Goal: Task Accomplishment & Management: Manage account settings

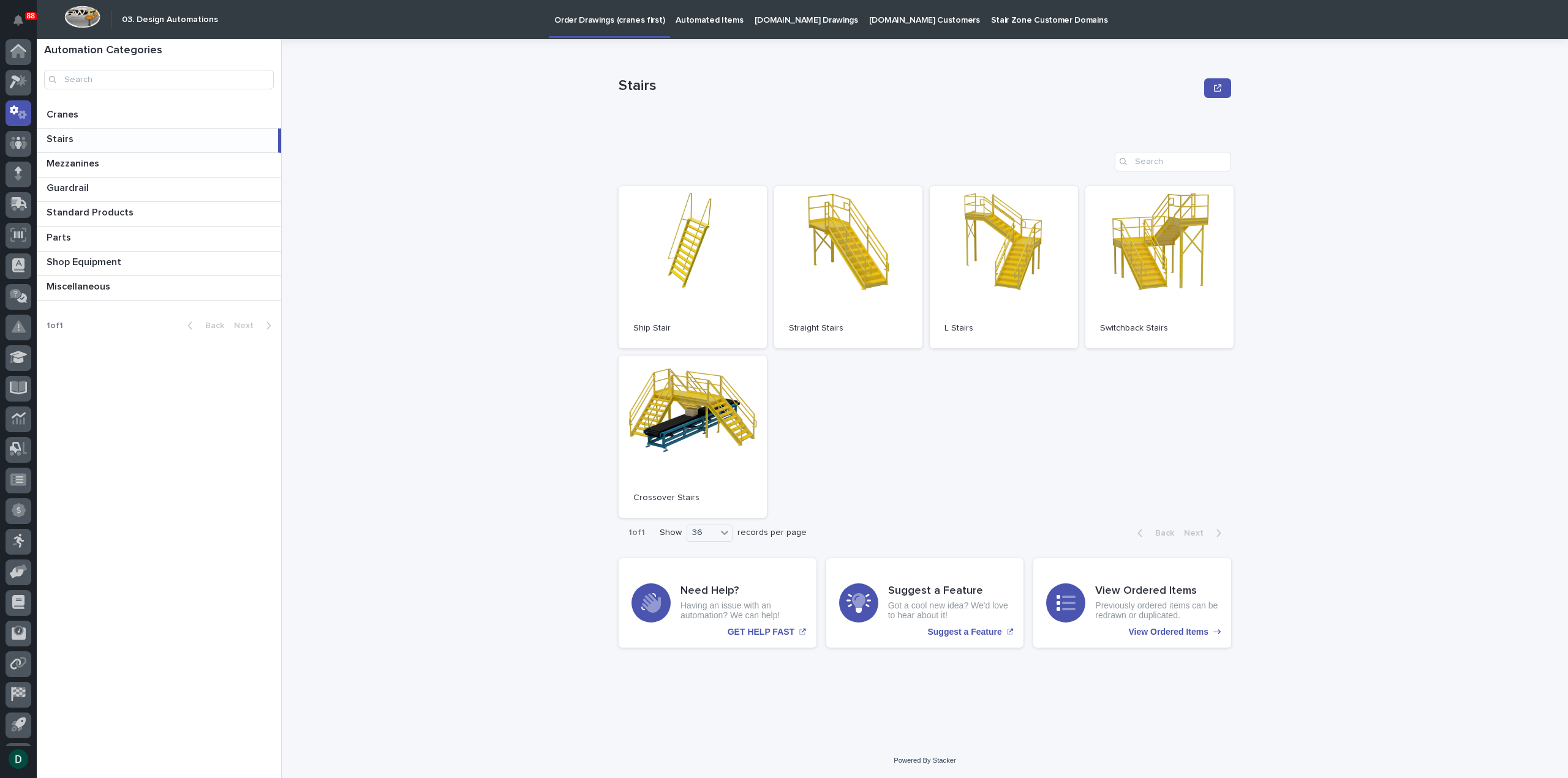
scroll to position [27, 0]
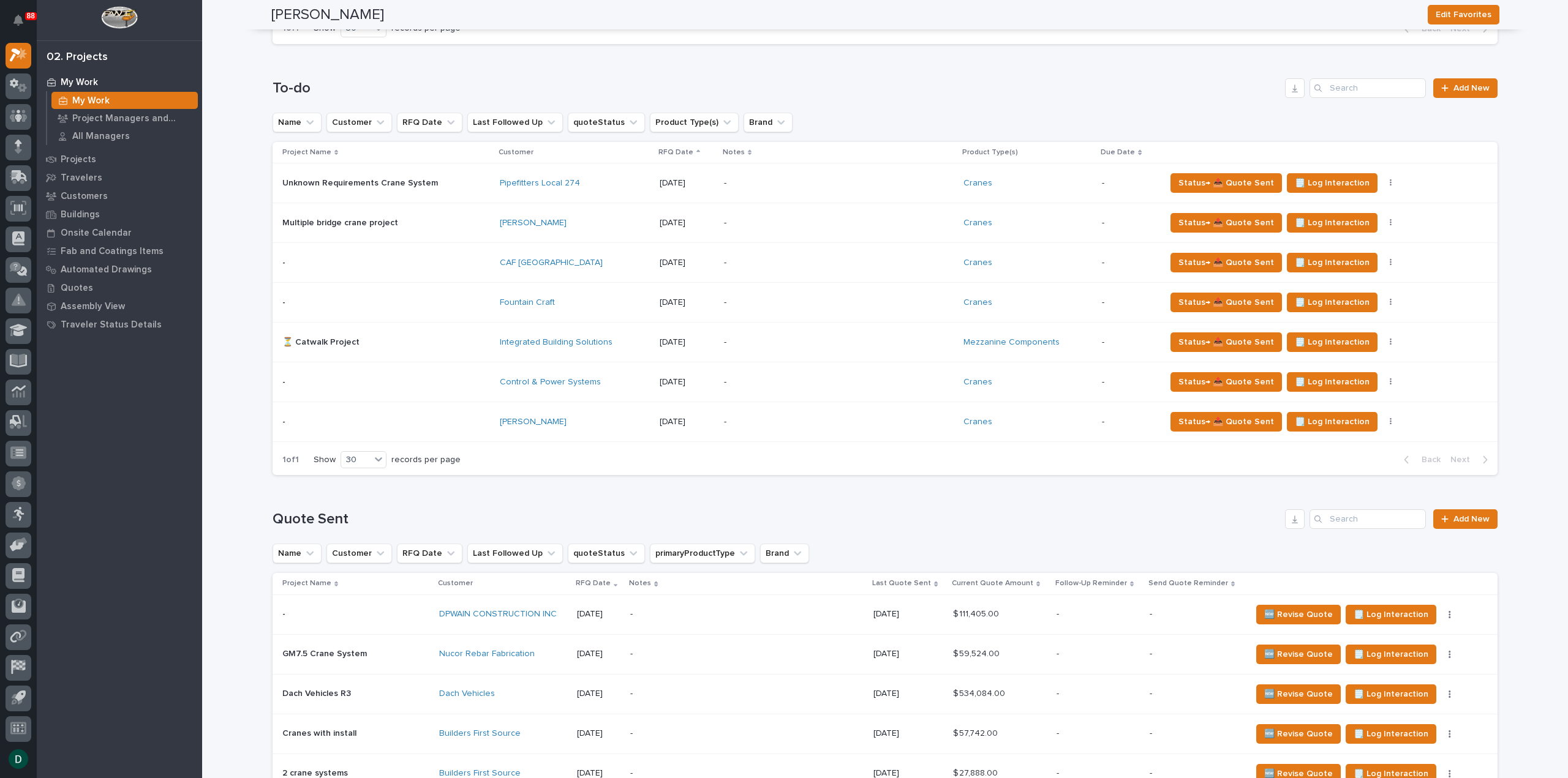
scroll to position [979, 0]
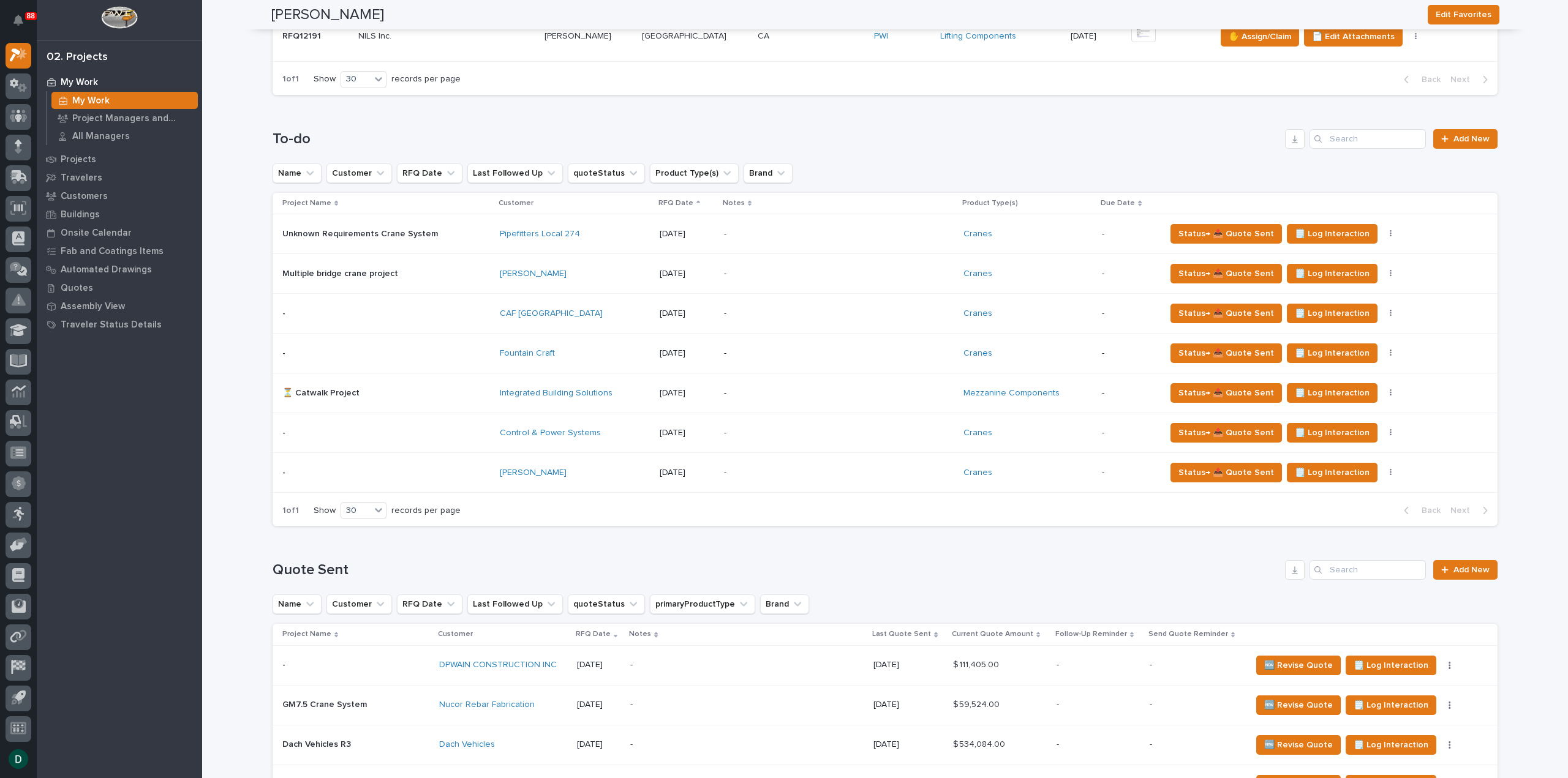
click at [464, 232] on p at bounding box center [386, 234] width 208 height 11
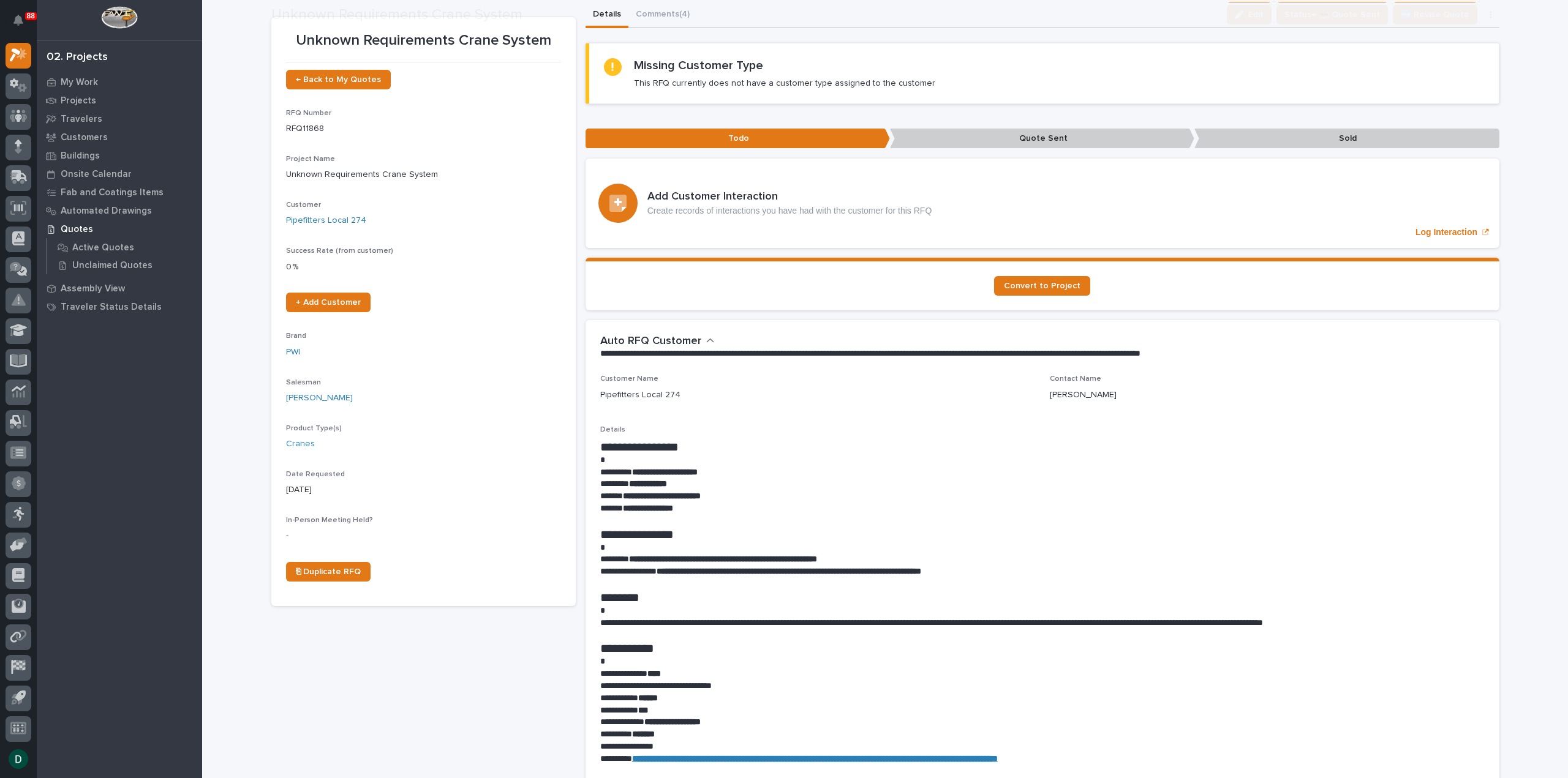
scroll to position [61, 0]
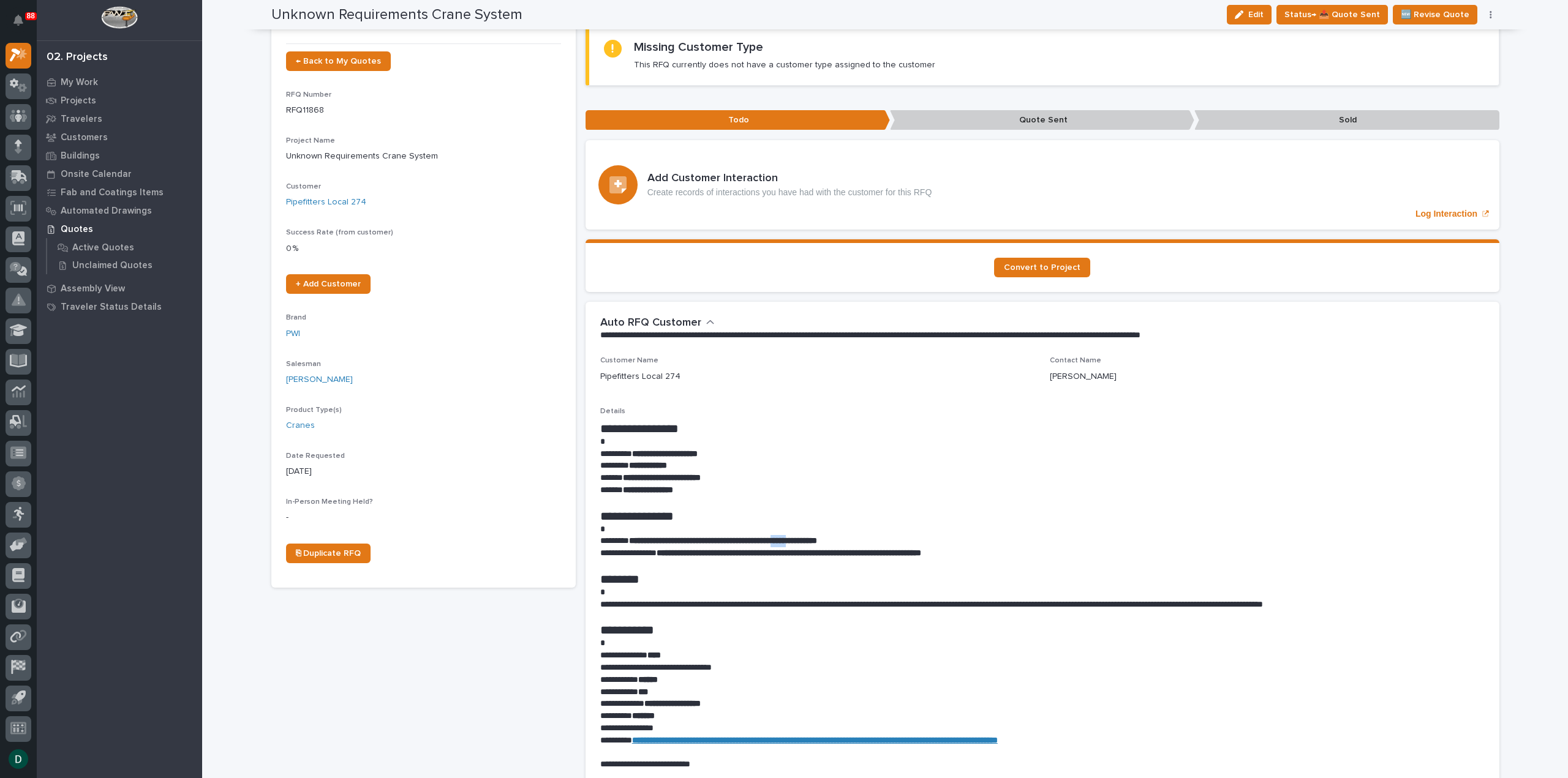
drag, startPoint x: 809, startPoint y: 538, endPoint x: 832, endPoint y: 541, distance: 23.2
click at [817, 541] on strong "**********" at bounding box center [723, 540] width 188 height 8
copy strong "*****"
drag, startPoint x: 631, startPoint y: 538, endPoint x: 830, endPoint y: 542, distance: 199.0
click at [817, 542] on strong "**********" at bounding box center [723, 540] width 188 height 8
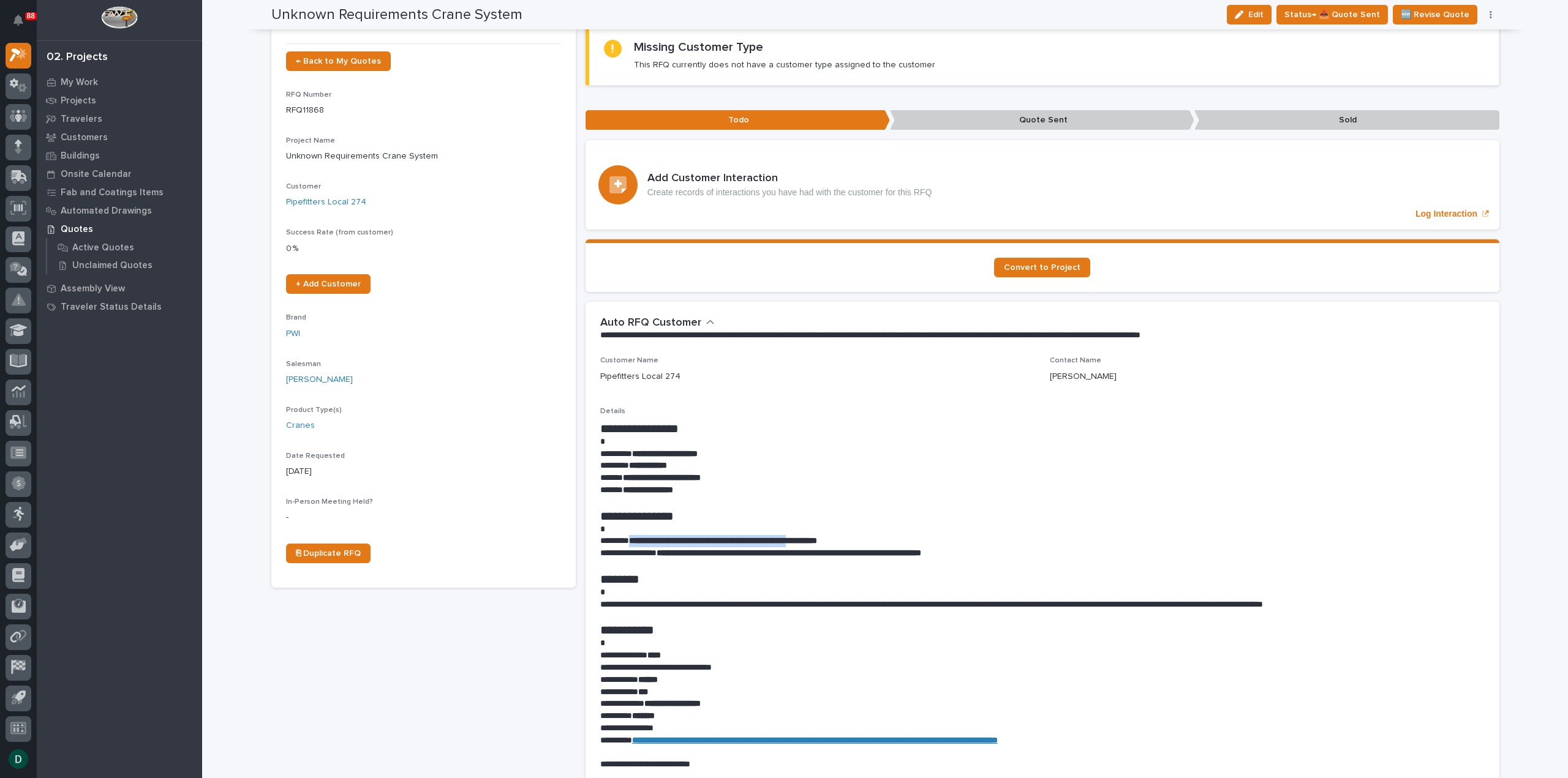
copy strong "**********"
click at [1362, 17] on span "Status→ 📤 Quote Sent" at bounding box center [1332, 14] width 95 height 15
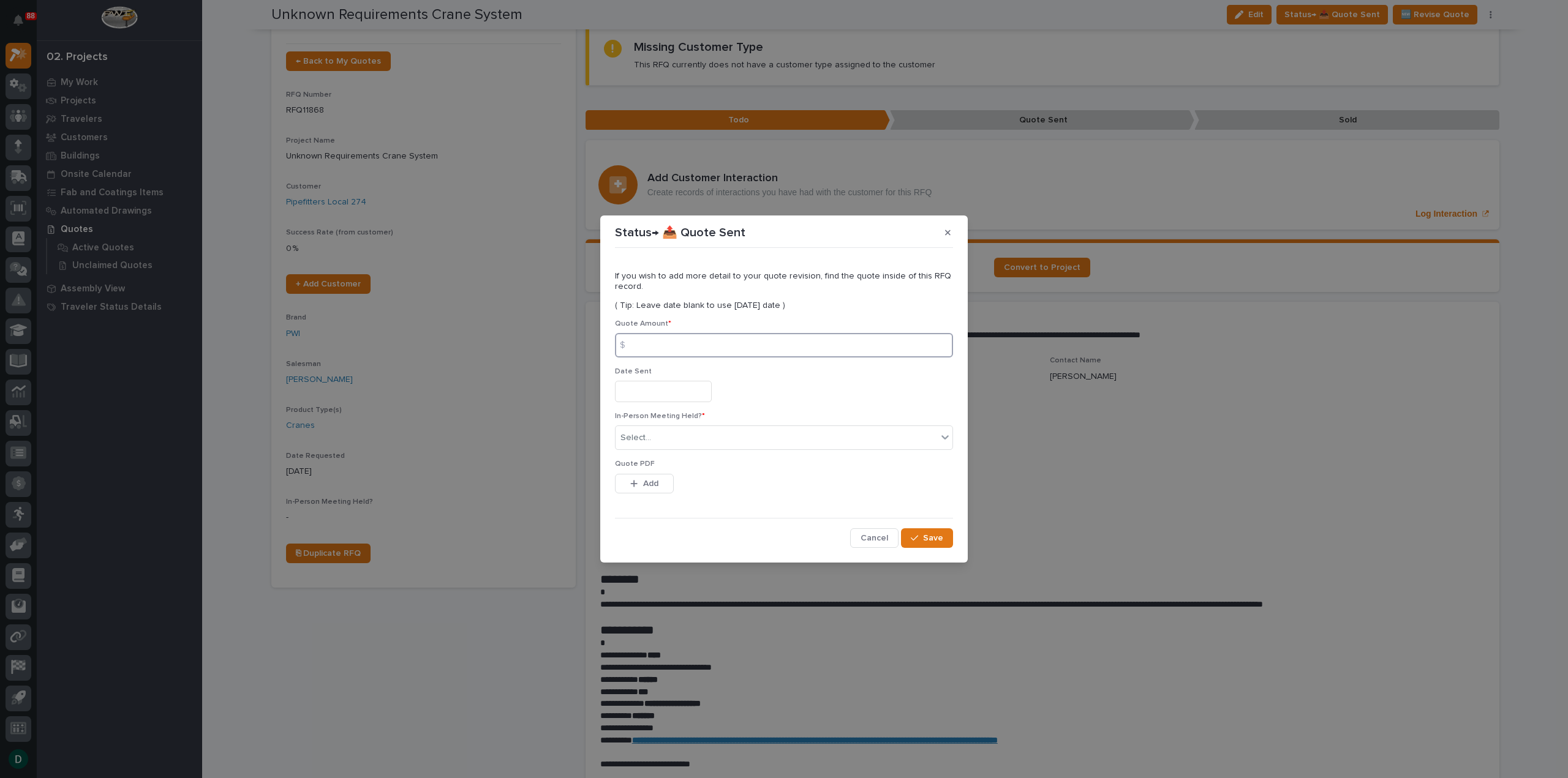
click at [736, 349] on input at bounding box center [784, 345] width 338 height 25
click at [667, 343] on input at bounding box center [784, 345] width 338 height 25
type input "102402"
click at [685, 402] on input "text" at bounding box center [663, 391] width 97 height 22
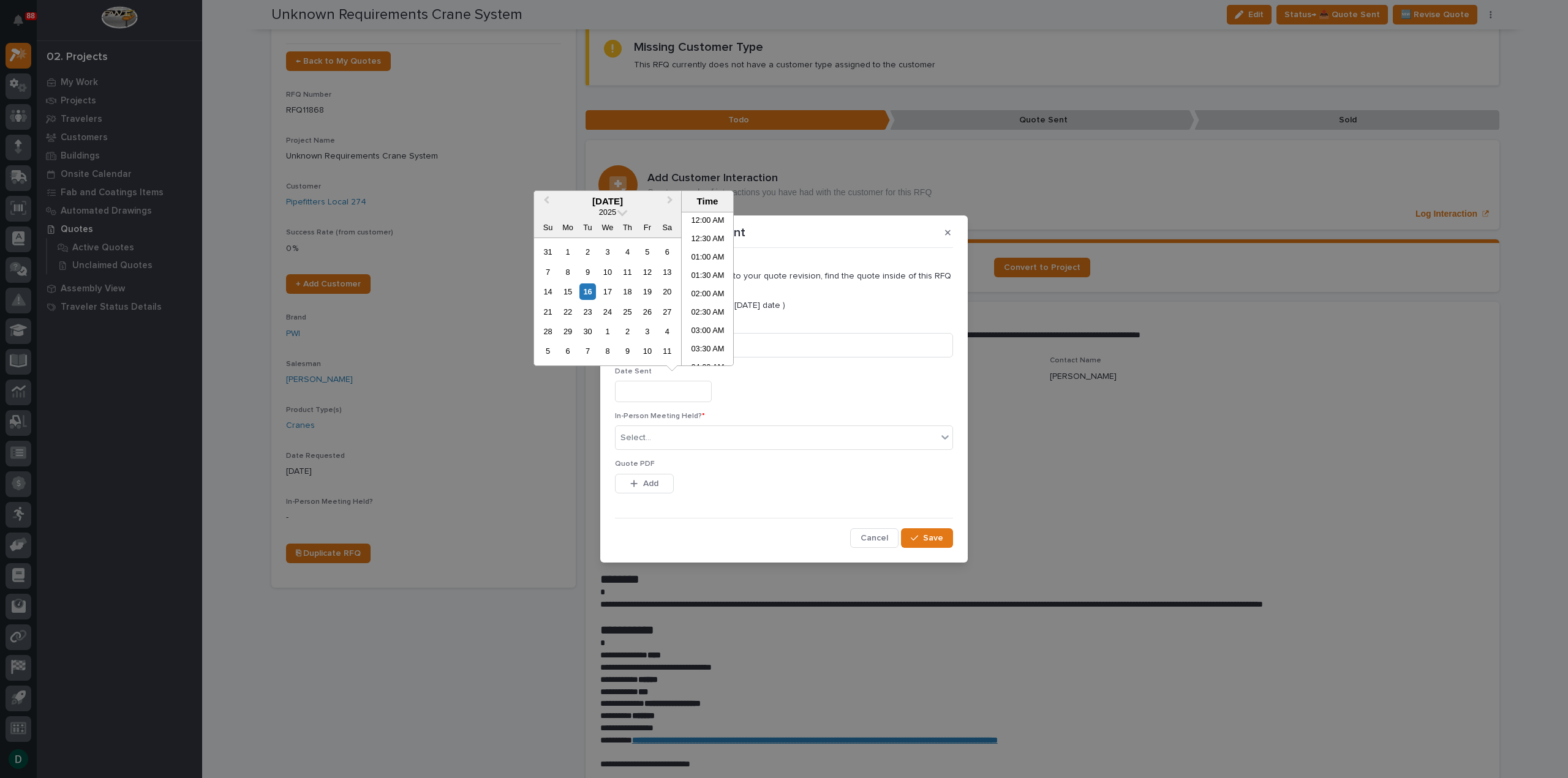
scroll to position [208, 0]
click at [587, 293] on div "16" at bounding box center [588, 292] width 17 height 17
type input "**********"
click at [673, 445] on div "Select..." at bounding box center [776, 438] width 321 height 20
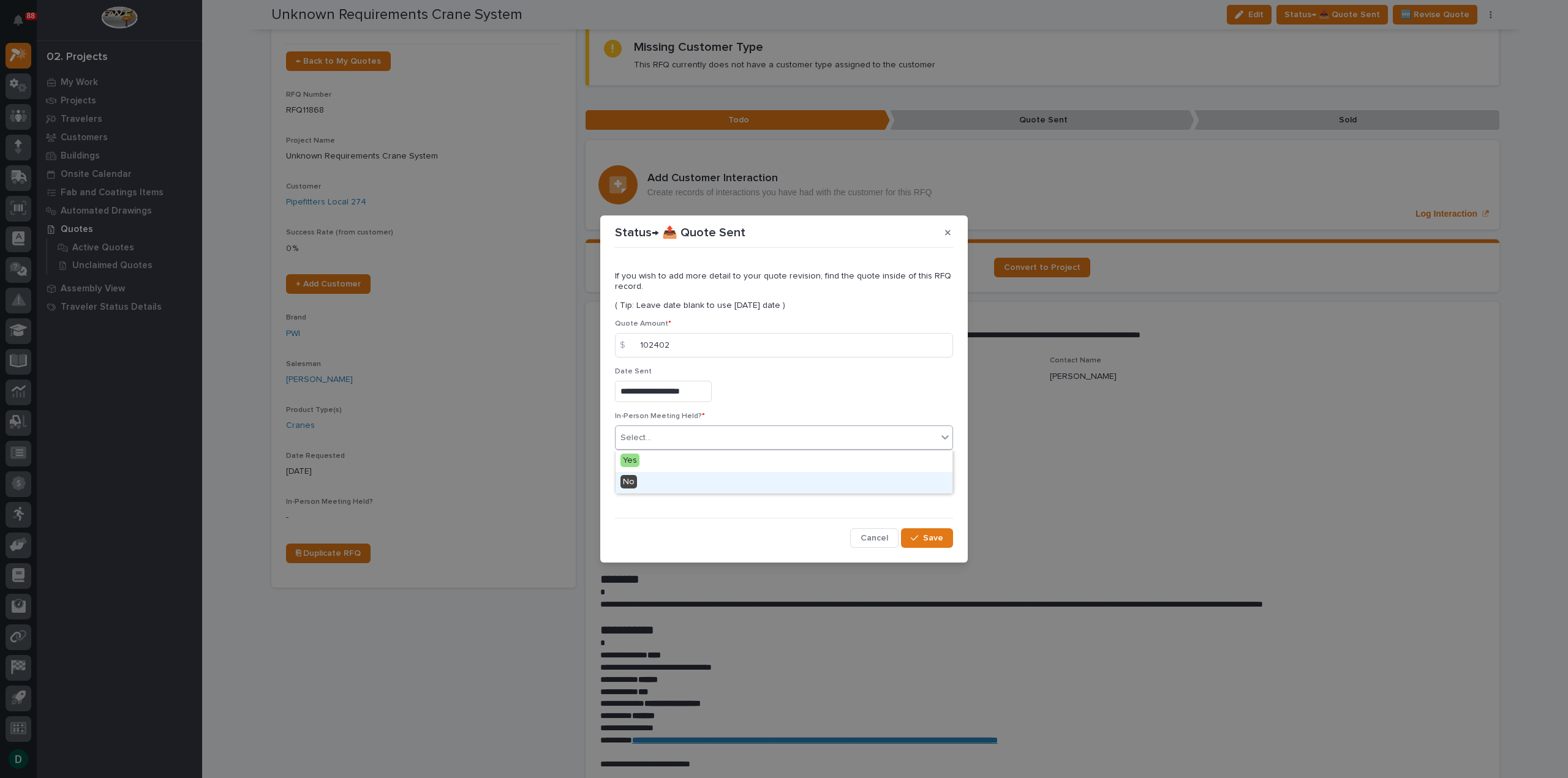
click at [667, 483] on div "No" at bounding box center [784, 483] width 337 height 22
click at [659, 487] on button "Add" at bounding box center [644, 483] width 59 height 20
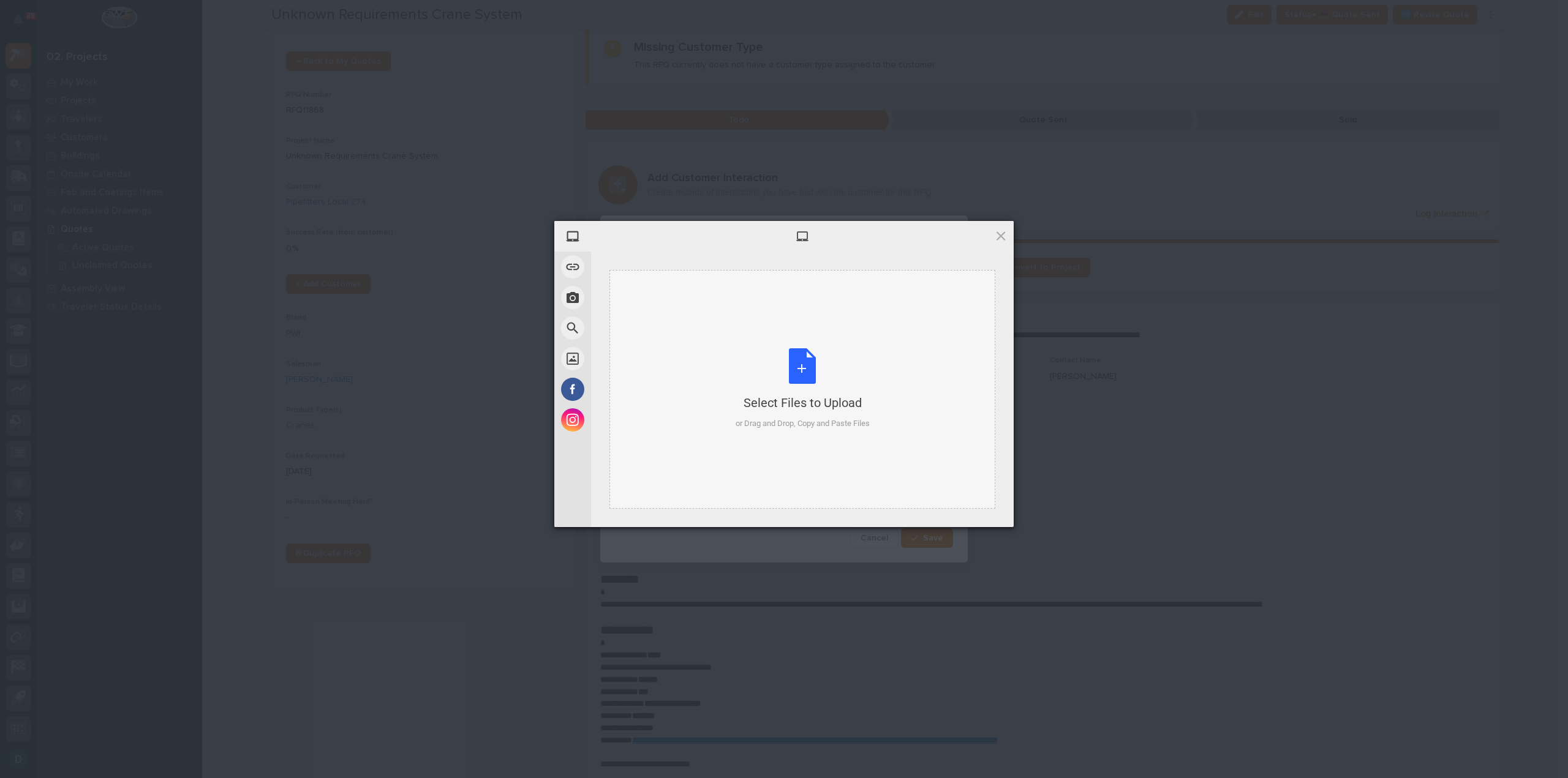
click at [806, 375] on div "Select Files to Upload or Drag and Drop, Copy and Paste Files" at bounding box center [802, 389] width 134 height 81
click at [985, 511] on span "Upload 1" at bounding box center [976, 511] width 24 height 9
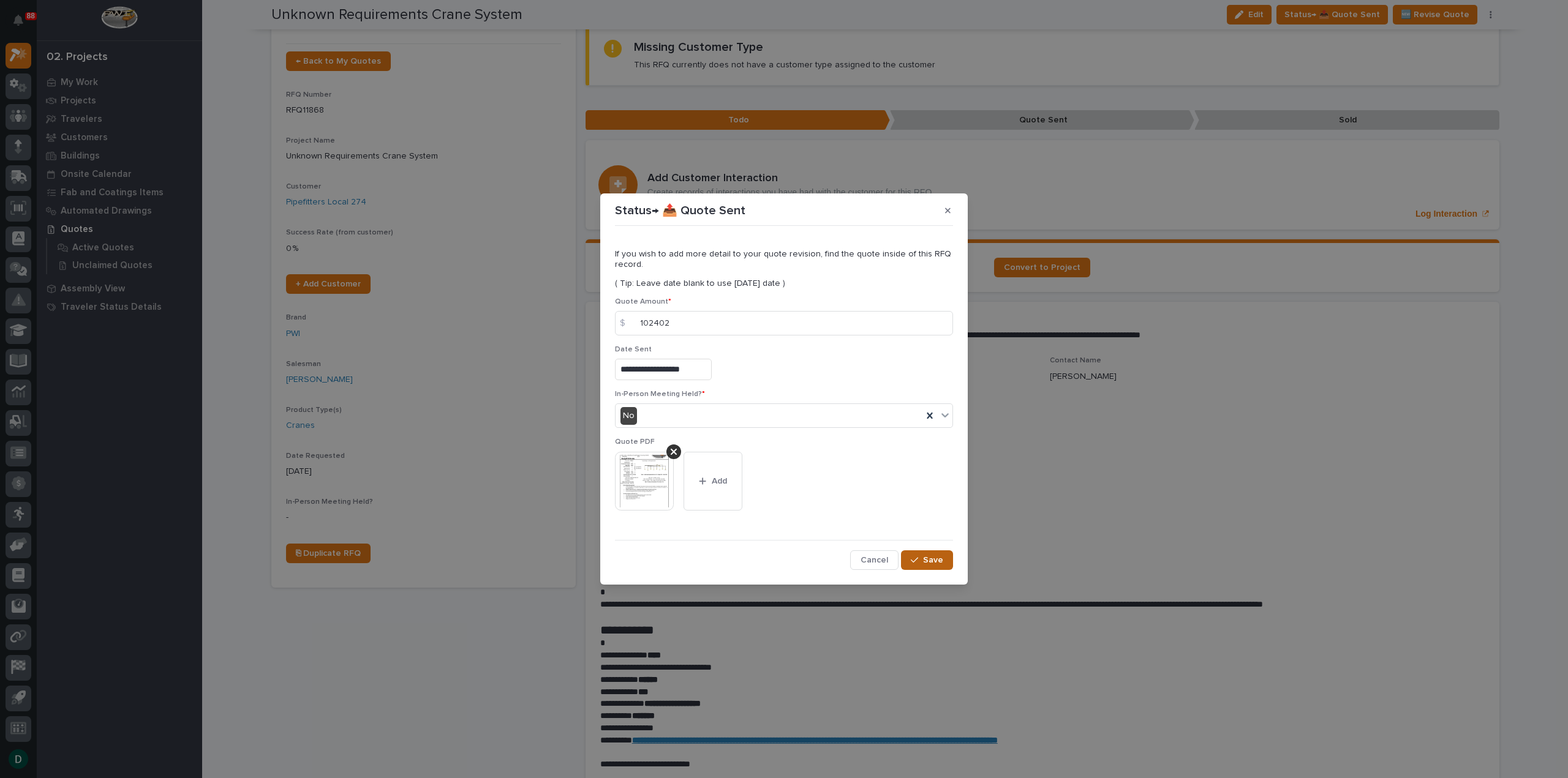
click at [927, 559] on span "Save" at bounding box center [933, 561] width 20 height 11
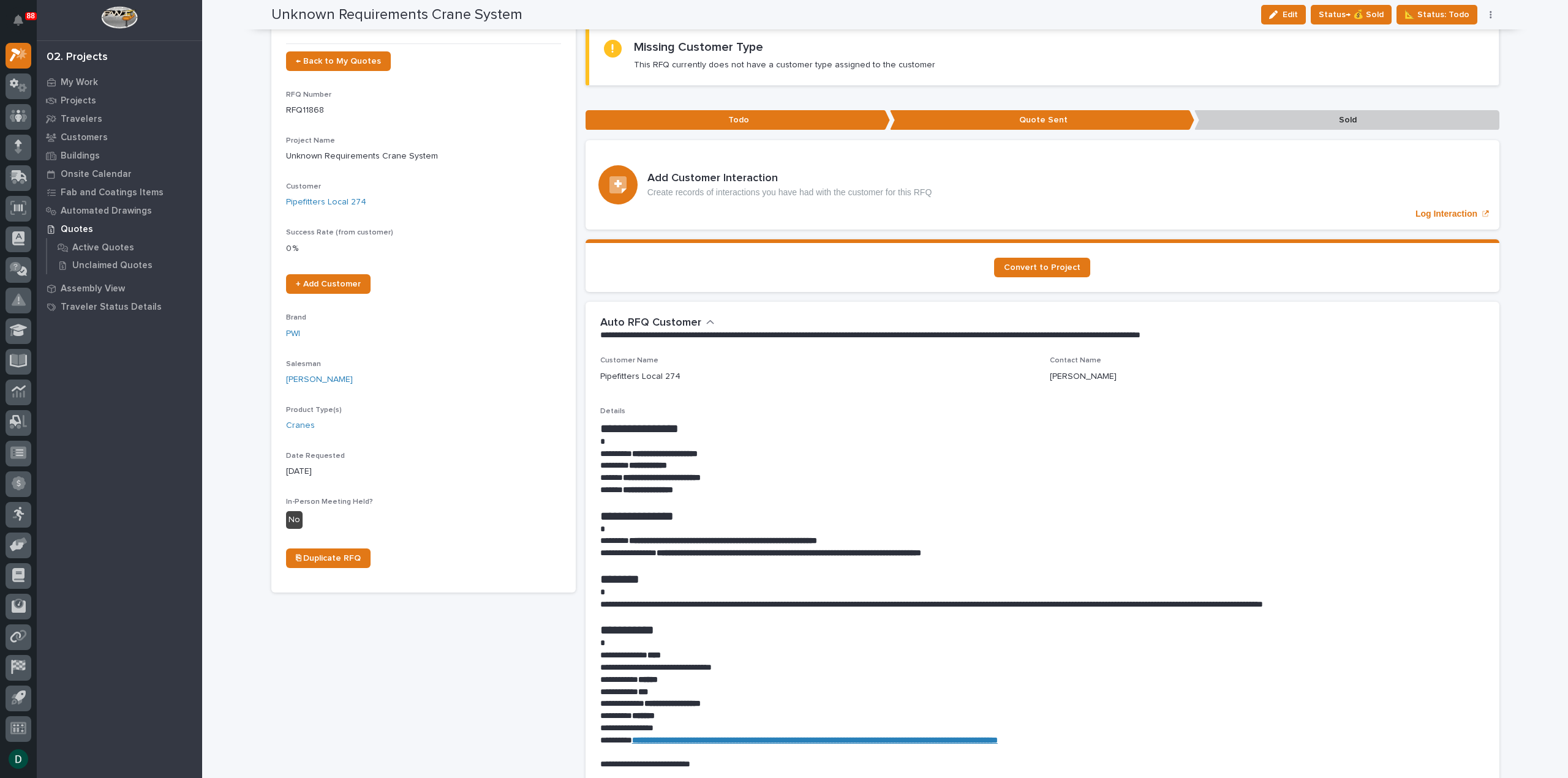
scroll to position [0, 0]
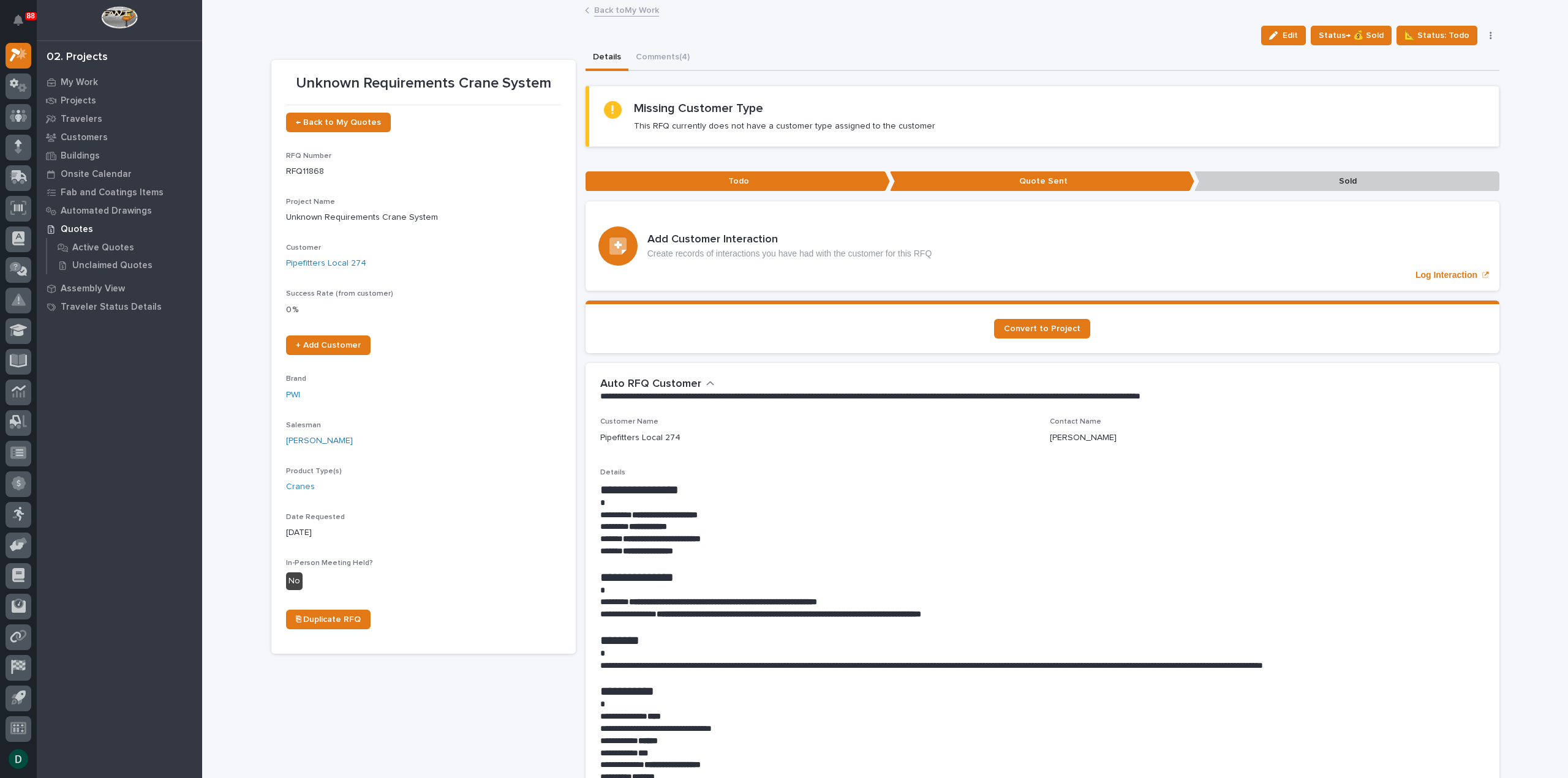
click at [595, 8] on link "Back to My Work" at bounding box center [627, 9] width 65 height 14
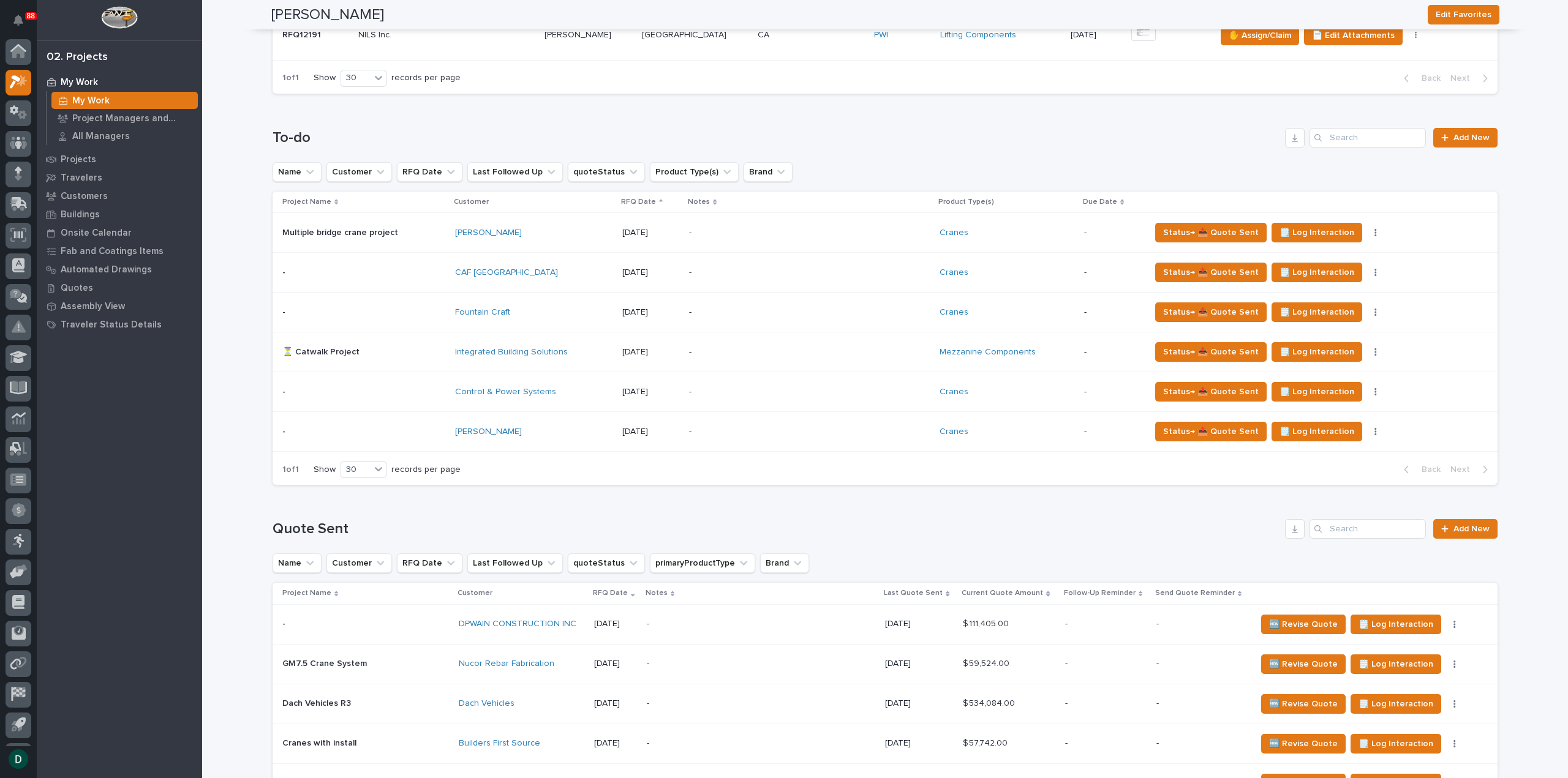
scroll to position [1041, 0]
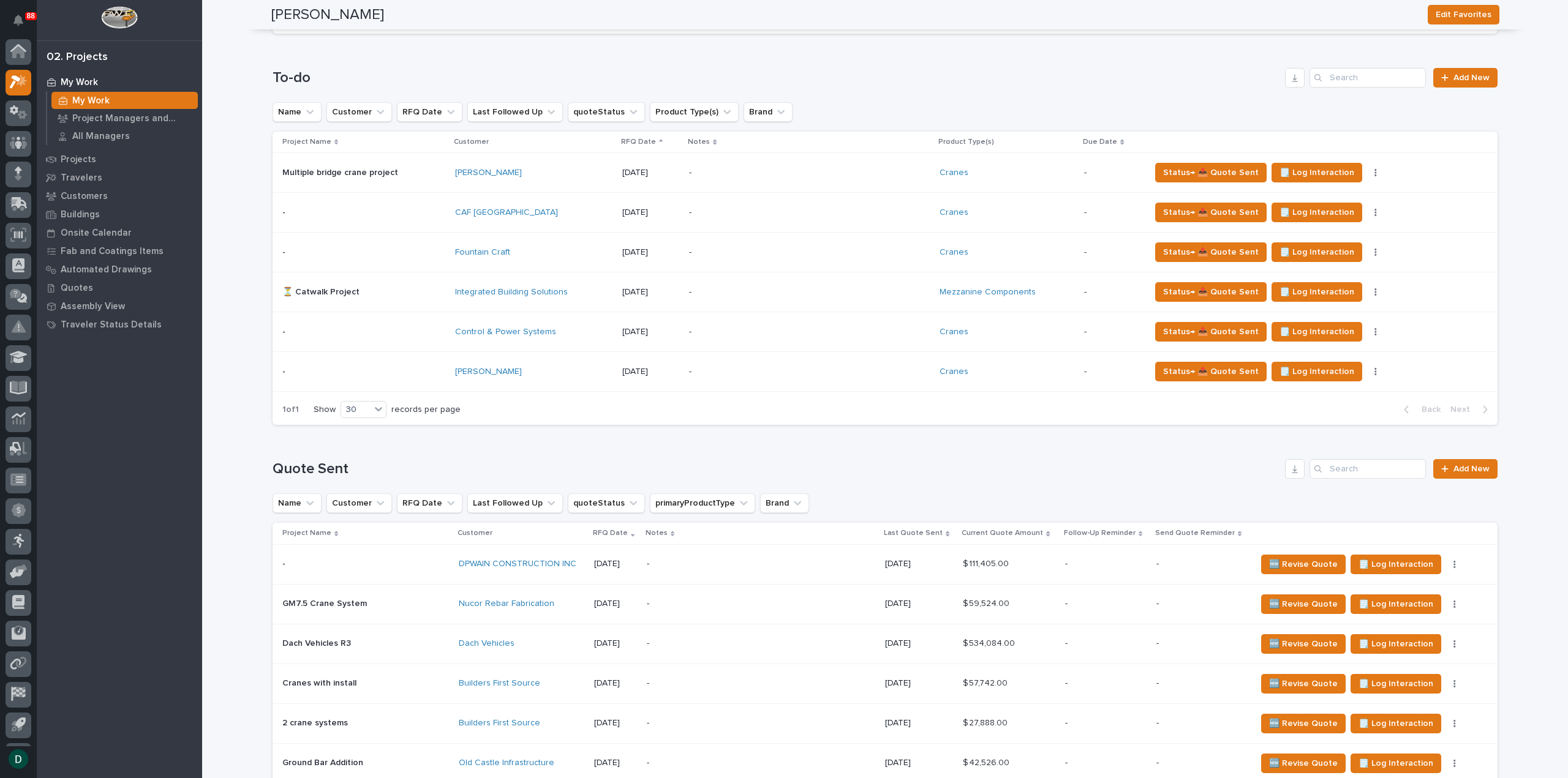
click at [429, 367] on p at bounding box center [364, 372] width 163 height 11
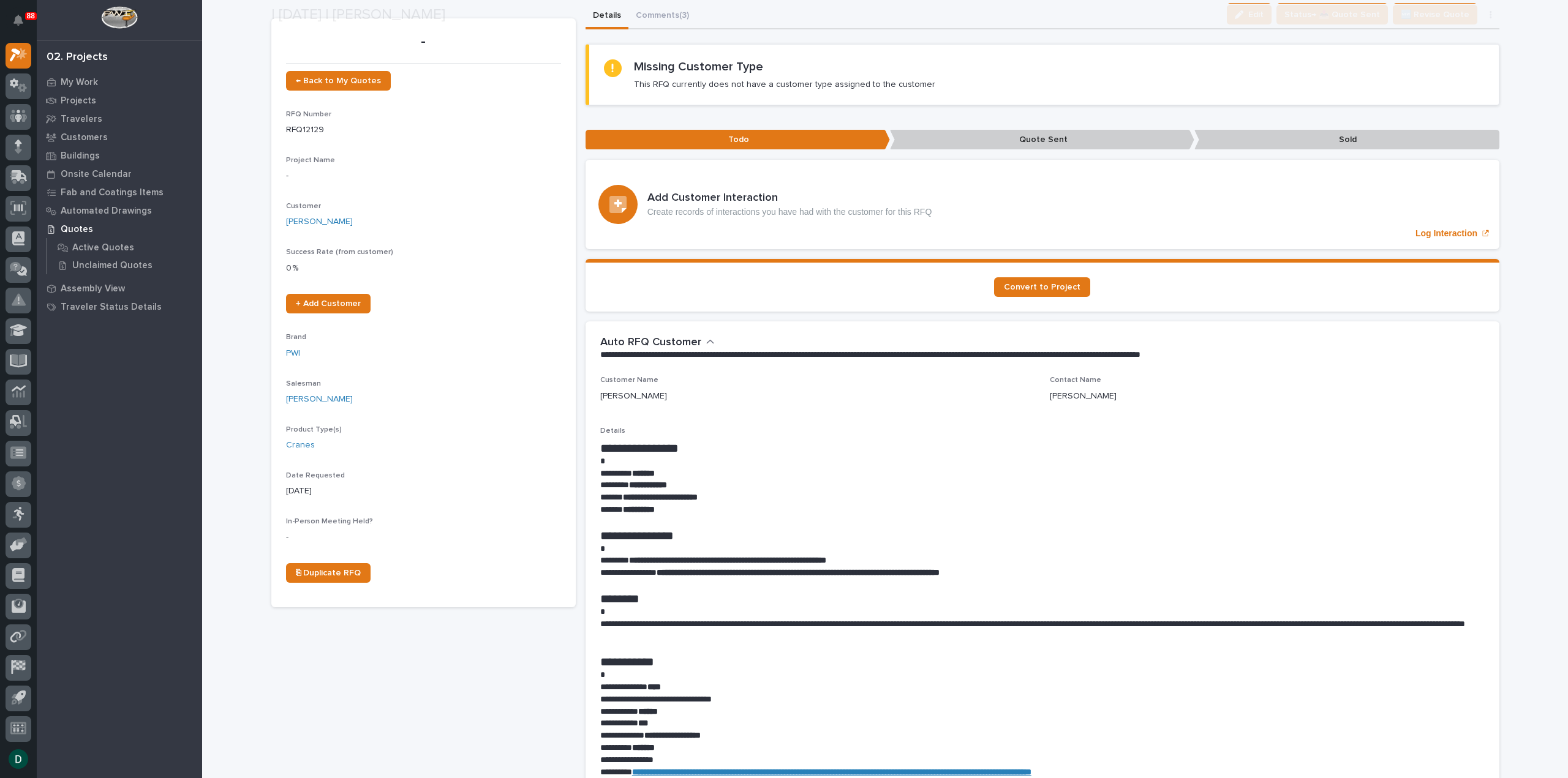
scroll to position [61, 0]
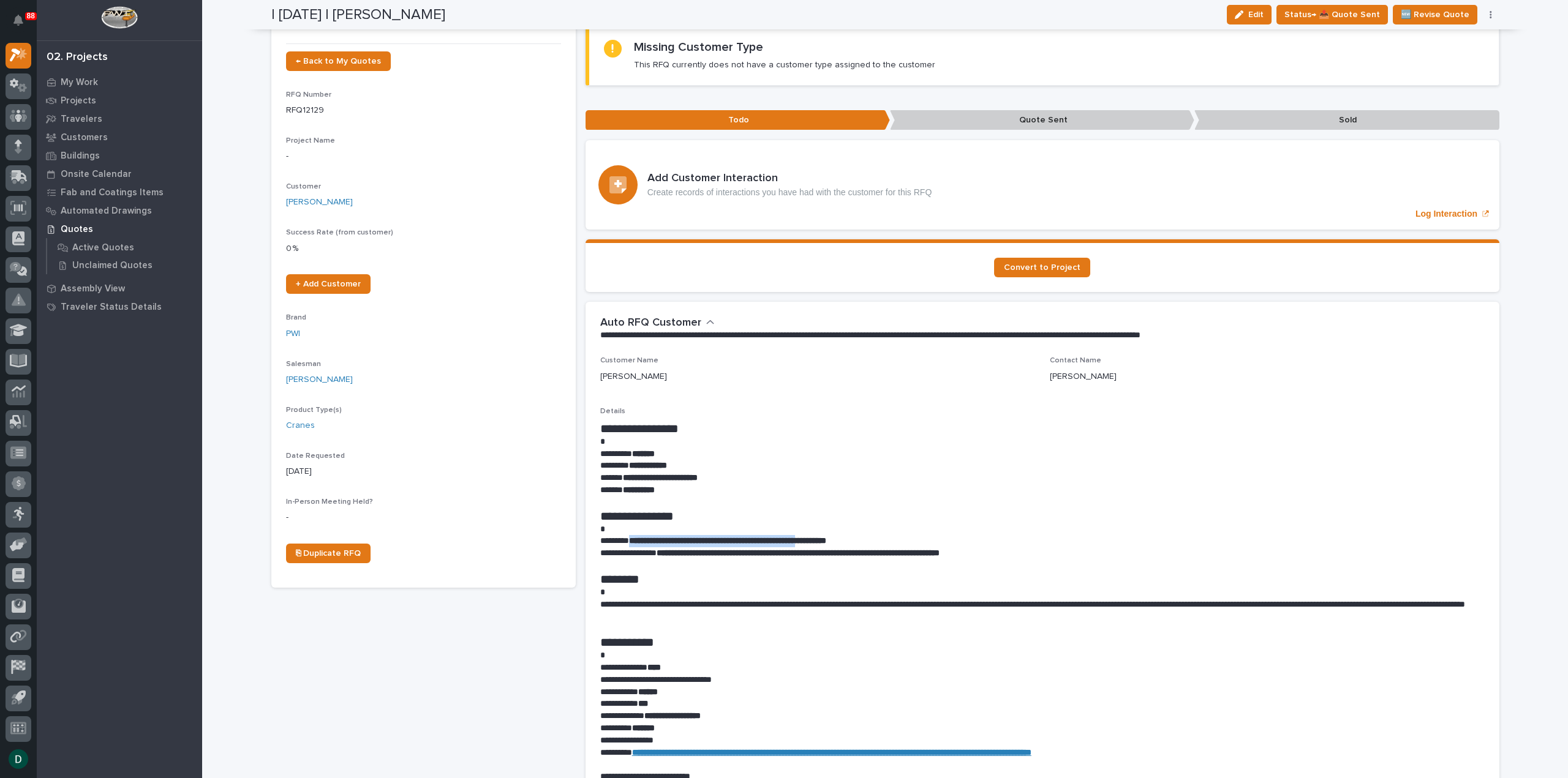
drag, startPoint x: 860, startPoint y: 537, endPoint x: 632, endPoint y: 544, distance: 228.1
click at [632, 544] on strong "**********" at bounding box center [727, 540] width 197 height 8
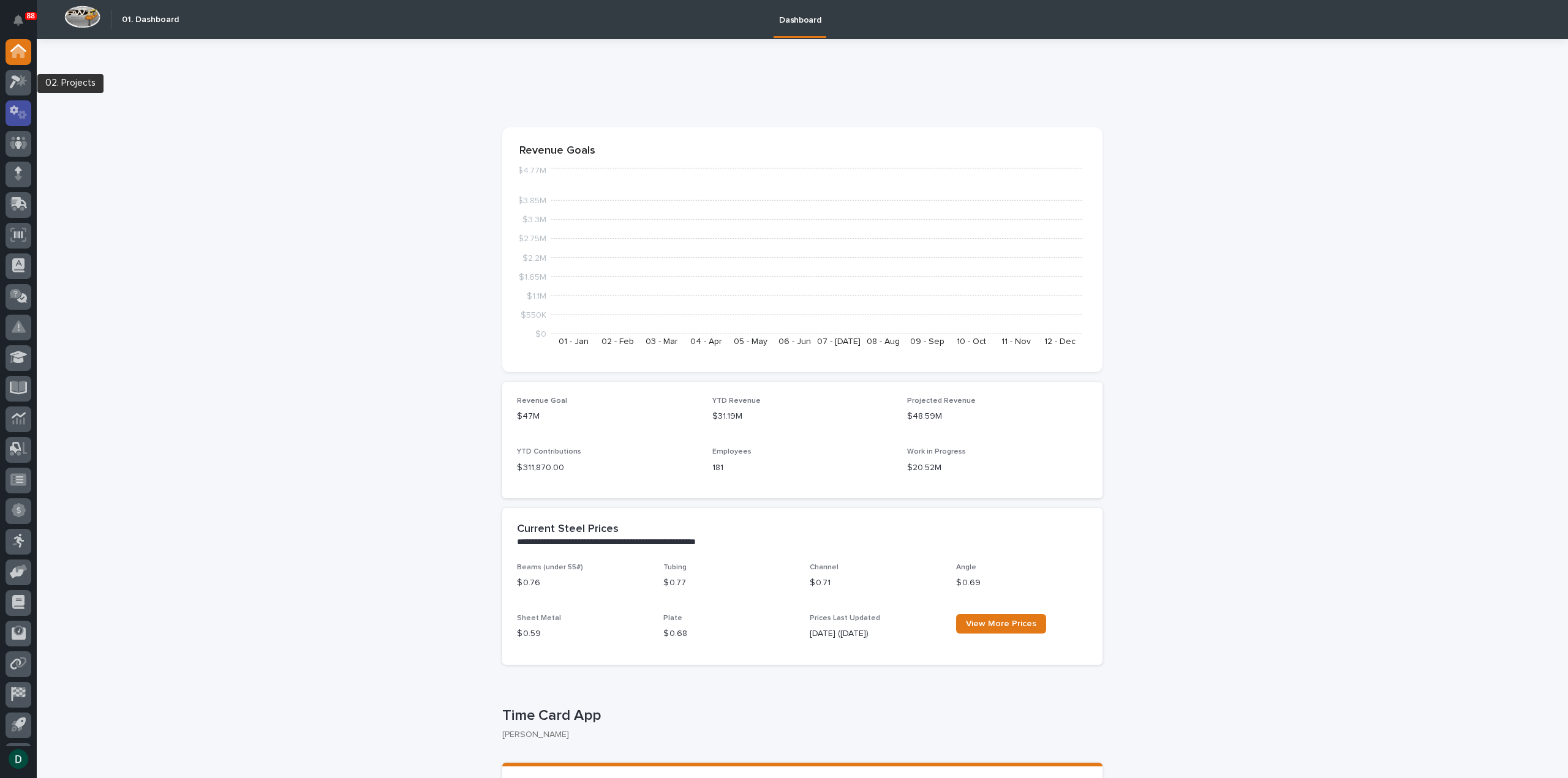
click at [16, 112] on icon at bounding box center [14, 110] width 8 height 9
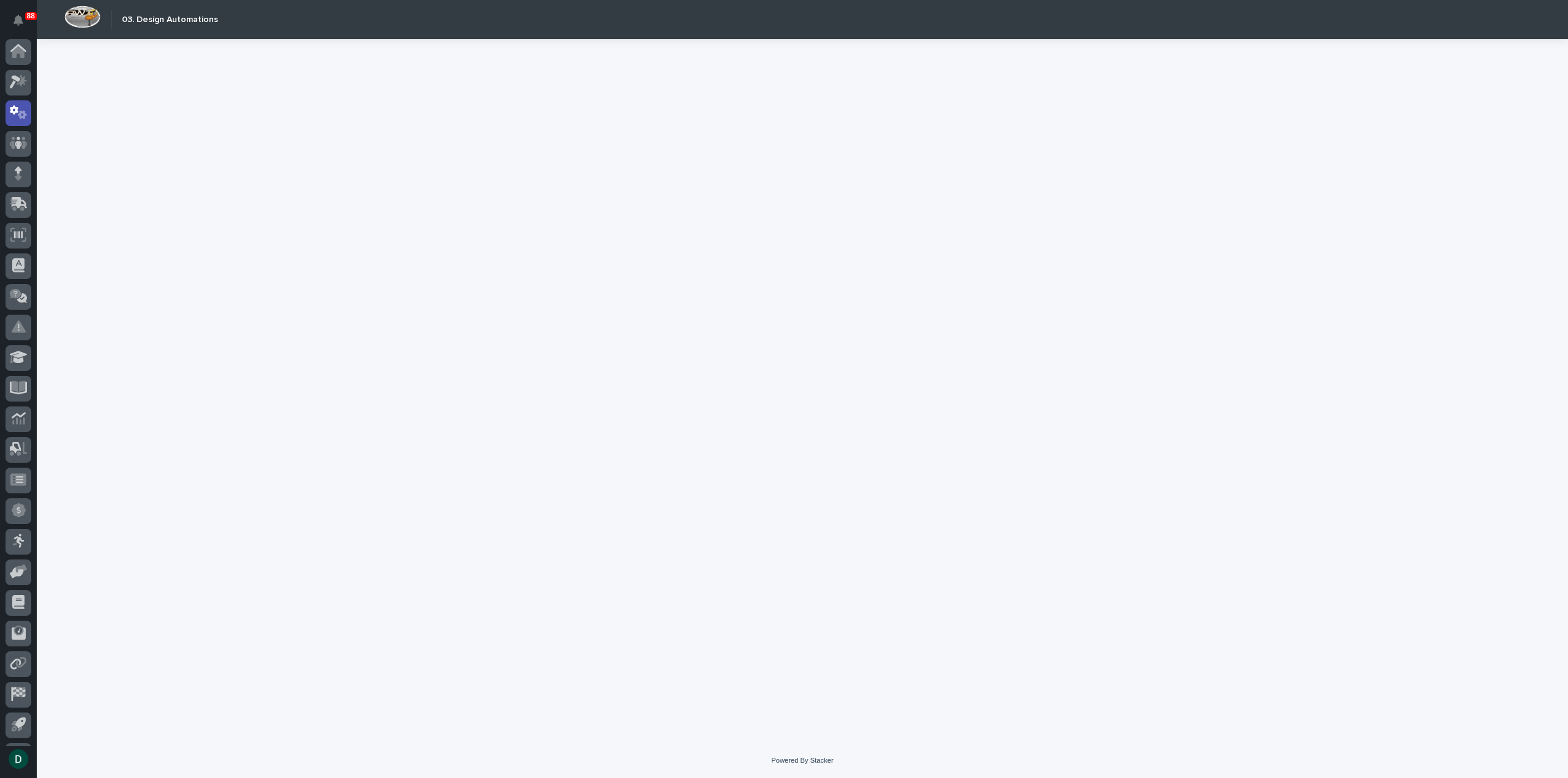
scroll to position [27, 0]
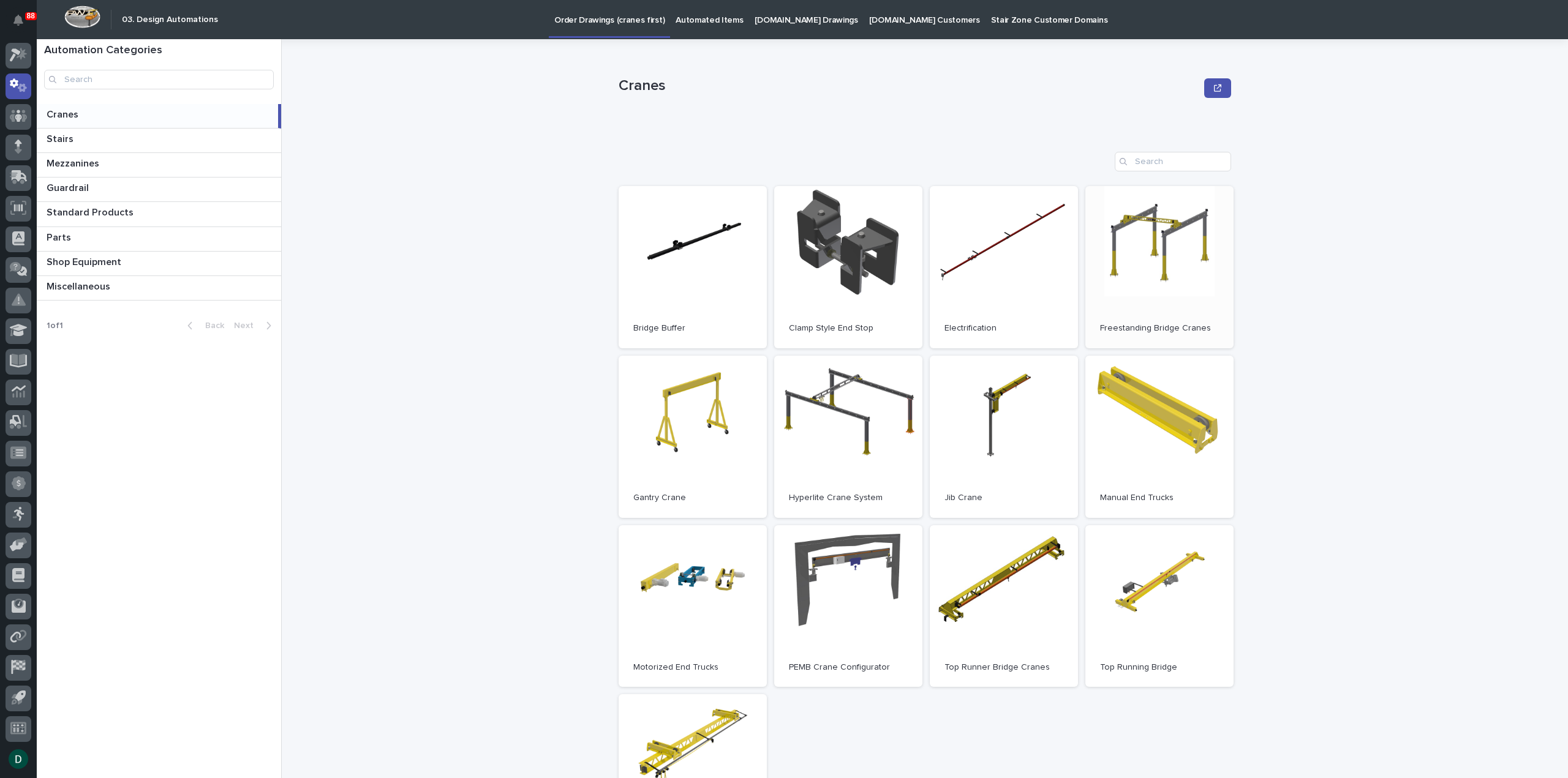
click at [1165, 283] on link "Open" at bounding box center [1159, 267] width 148 height 162
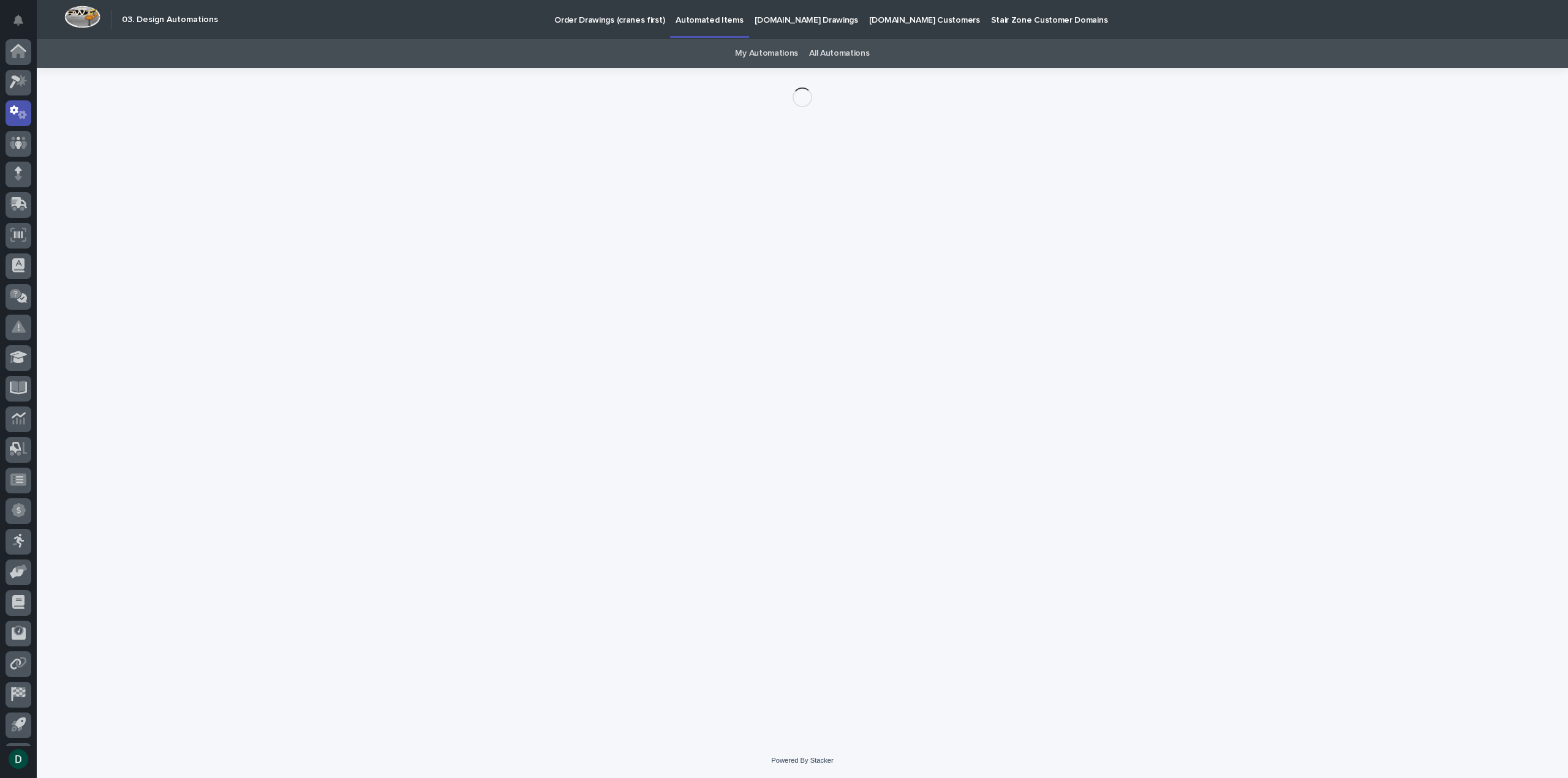
scroll to position [27, 0]
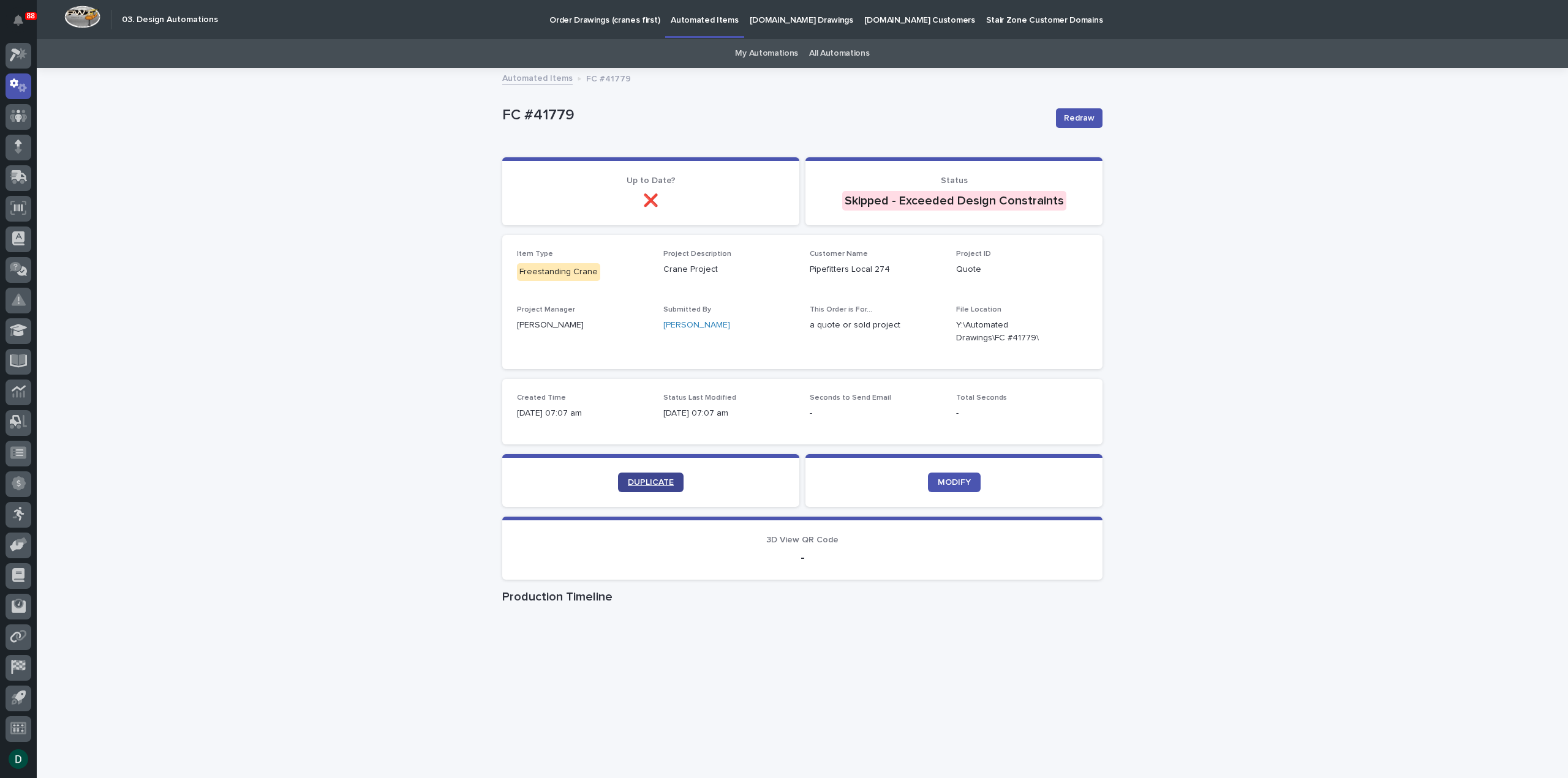
click at [671, 478] on link "DUPLICATE" at bounding box center [651, 483] width 65 height 20
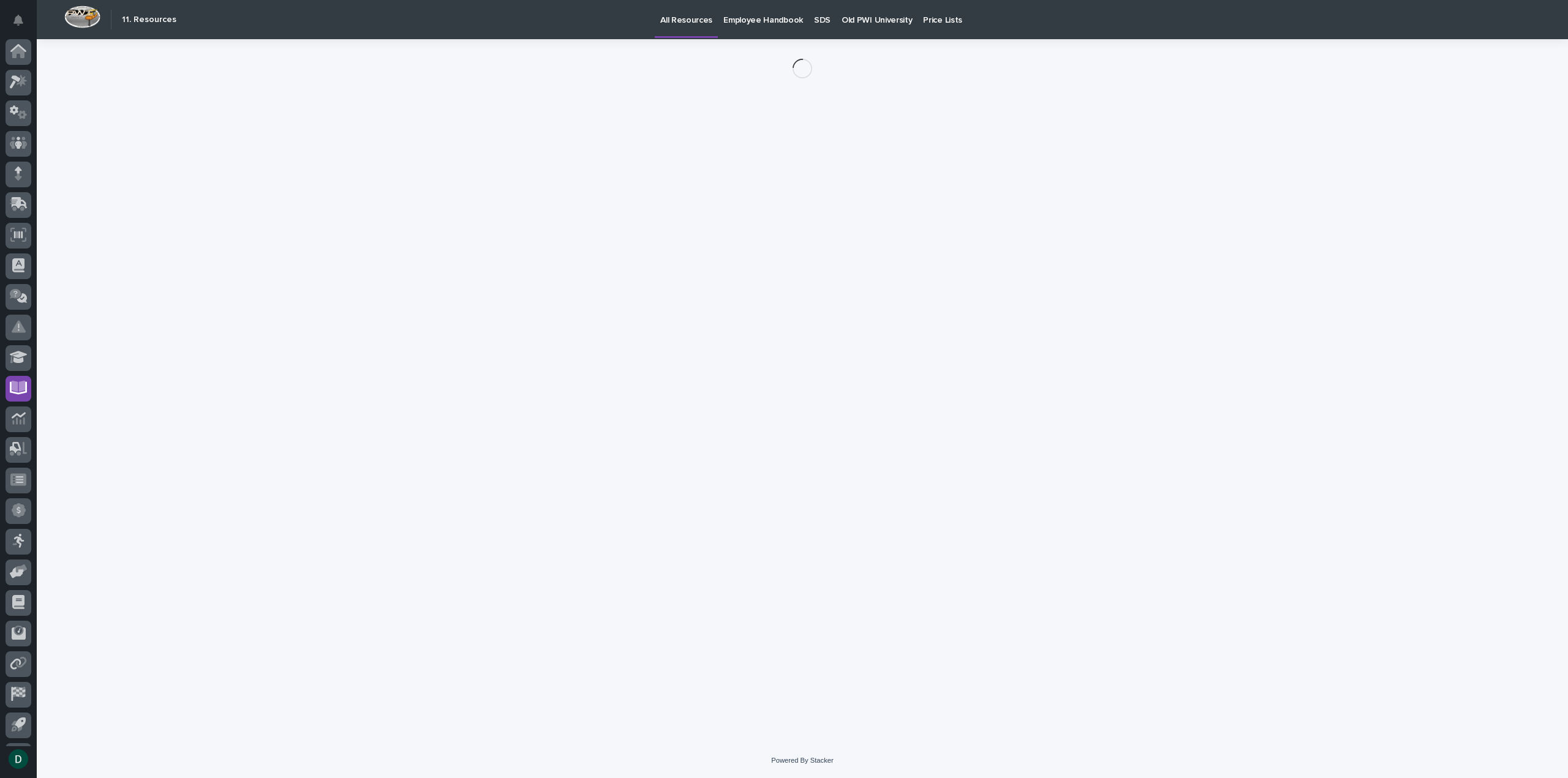
scroll to position [27, 0]
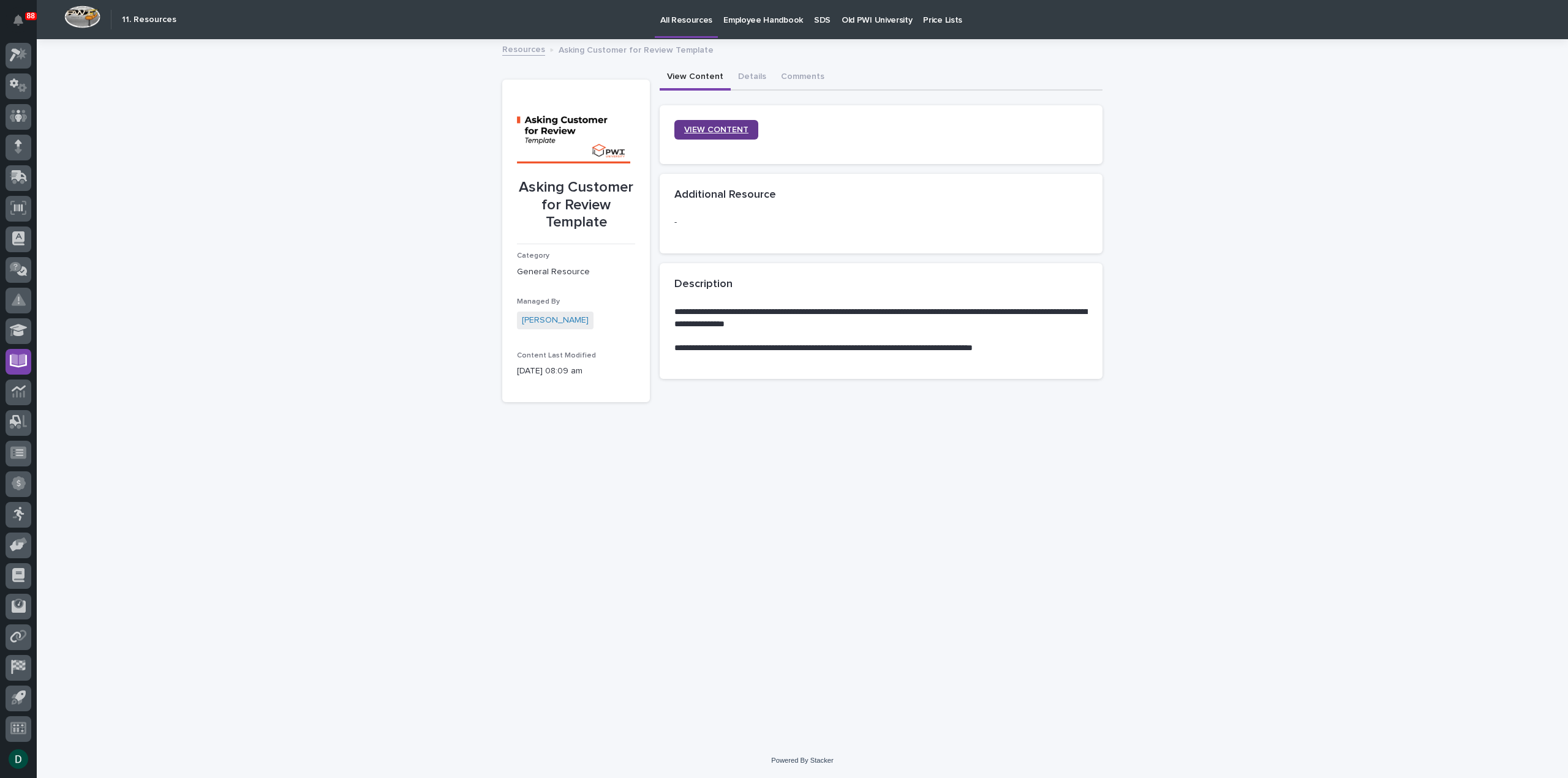
click at [733, 130] on span "VIEW CONTENT" at bounding box center [717, 130] width 65 height 11
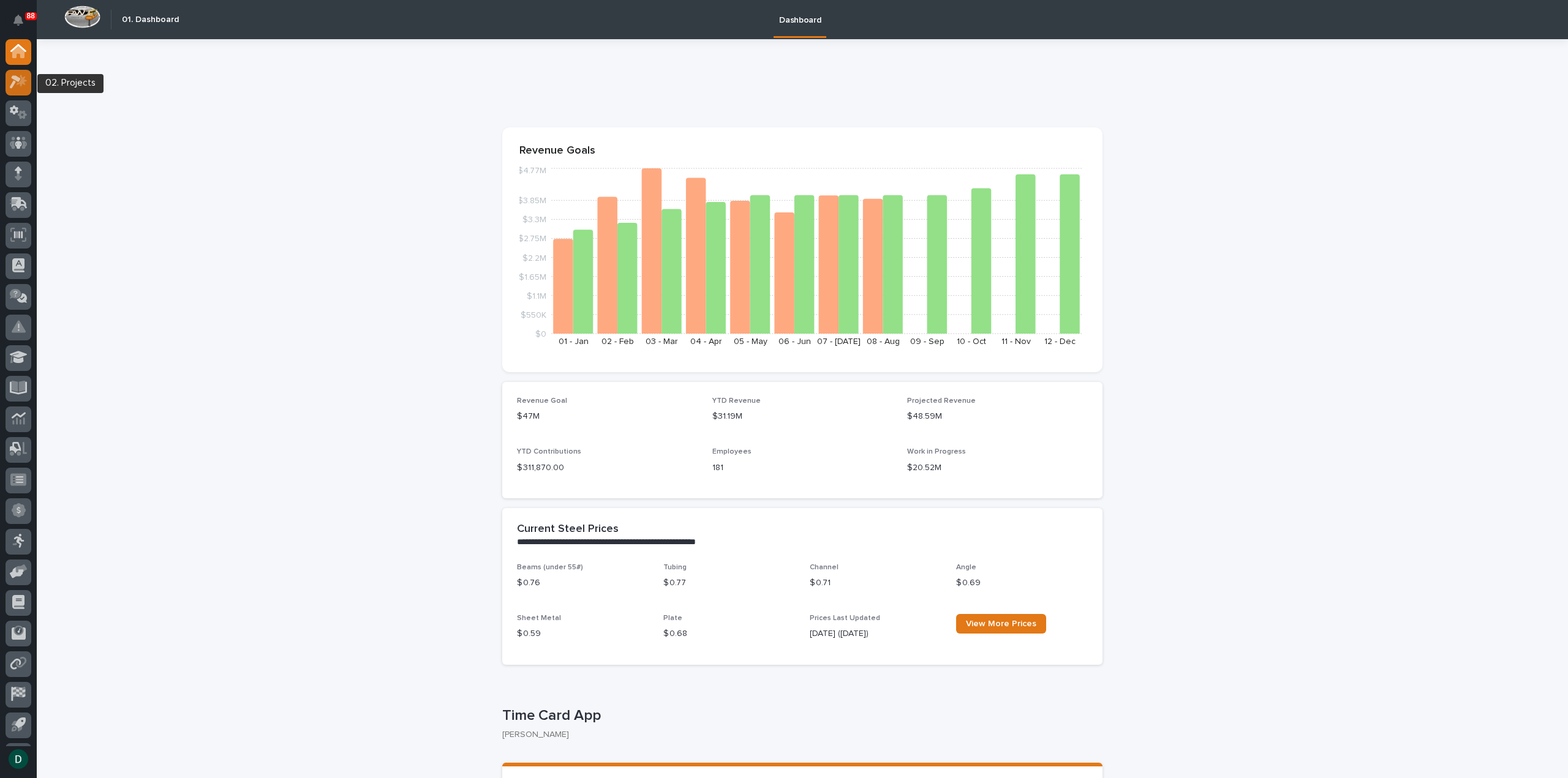
click at [17, 81] on icon at bounding box center [15, 82] width 11 height 13
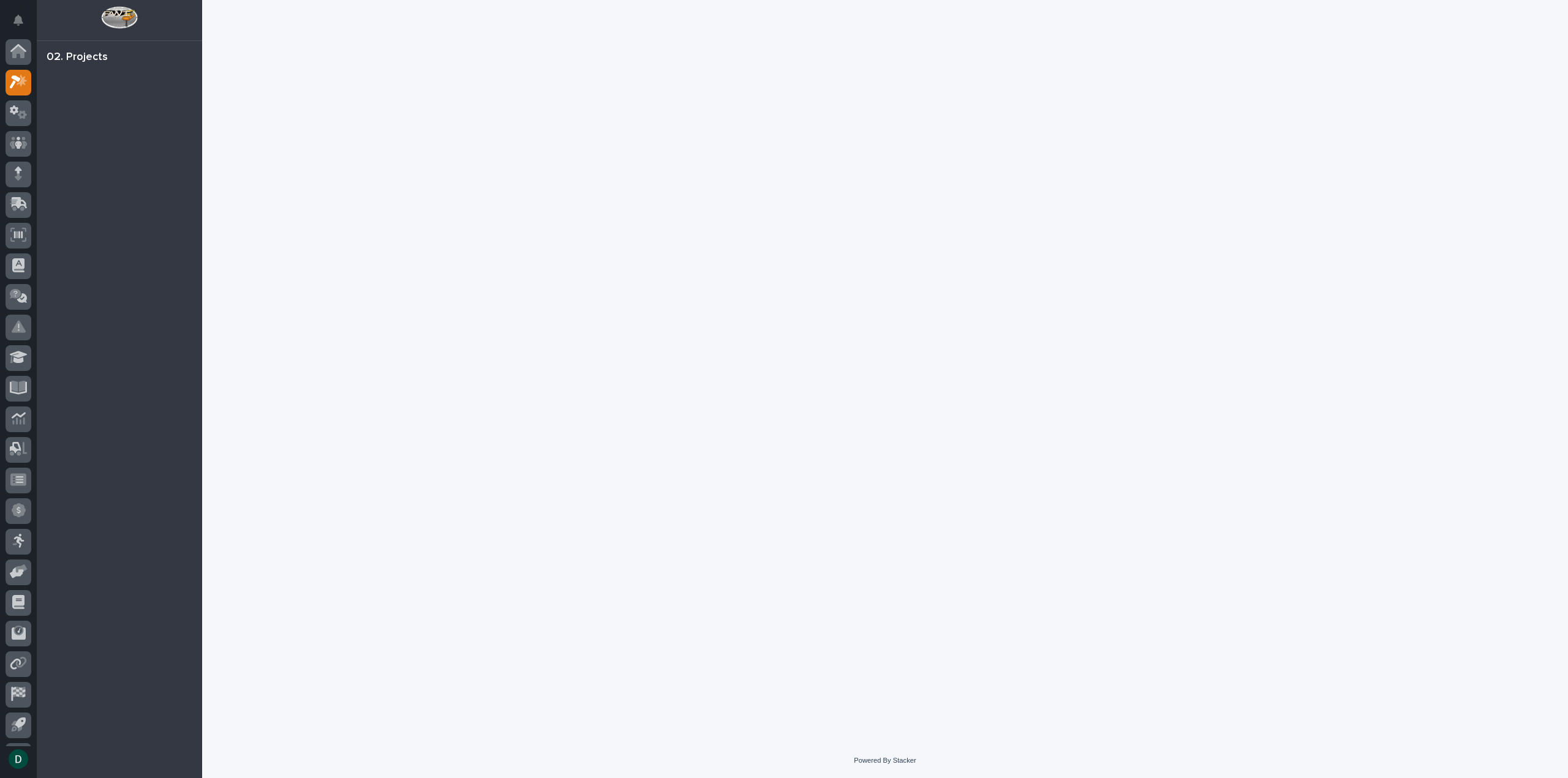
scroll to position [27, 0]
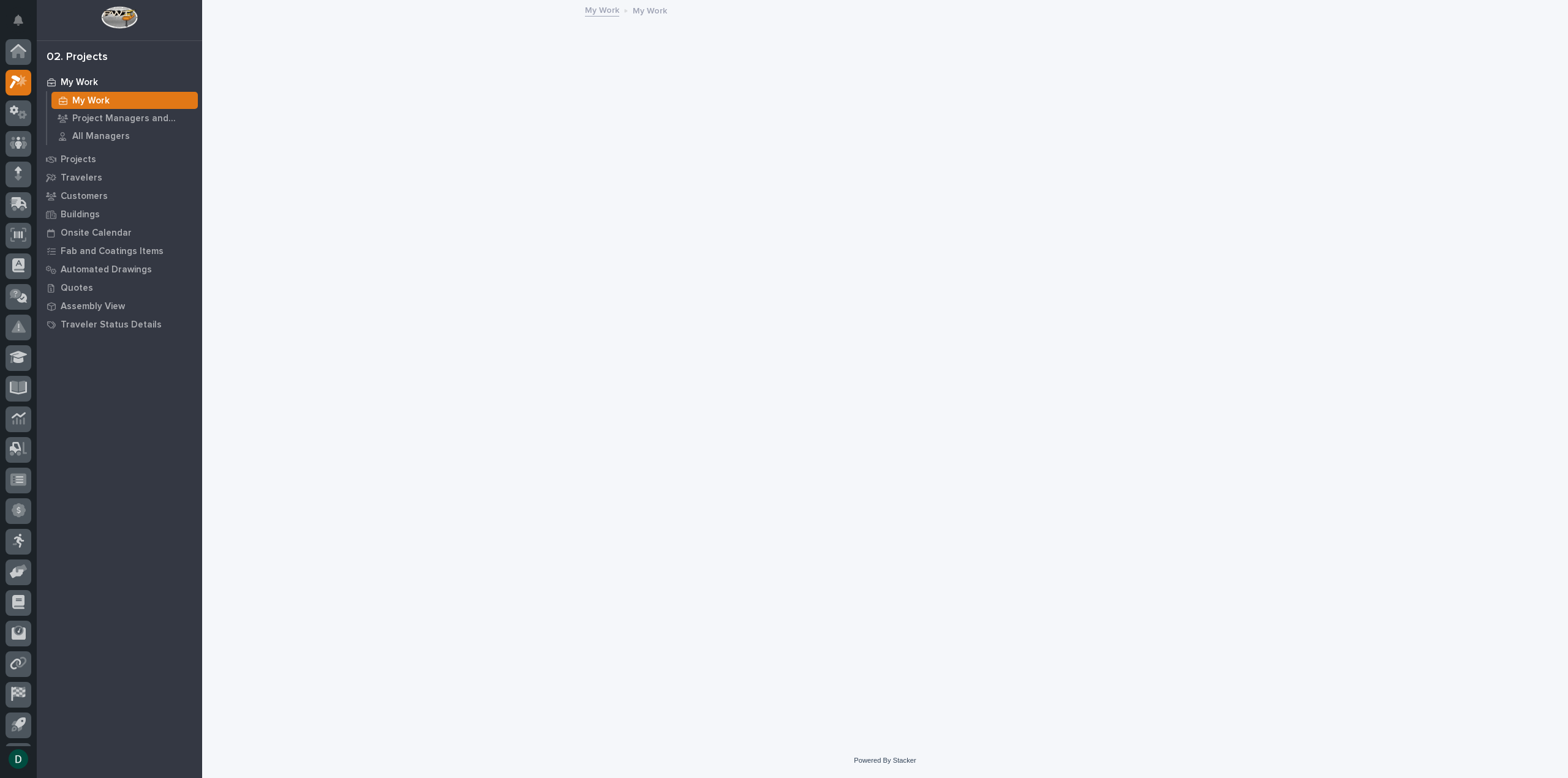
scroll to position [27, 0]
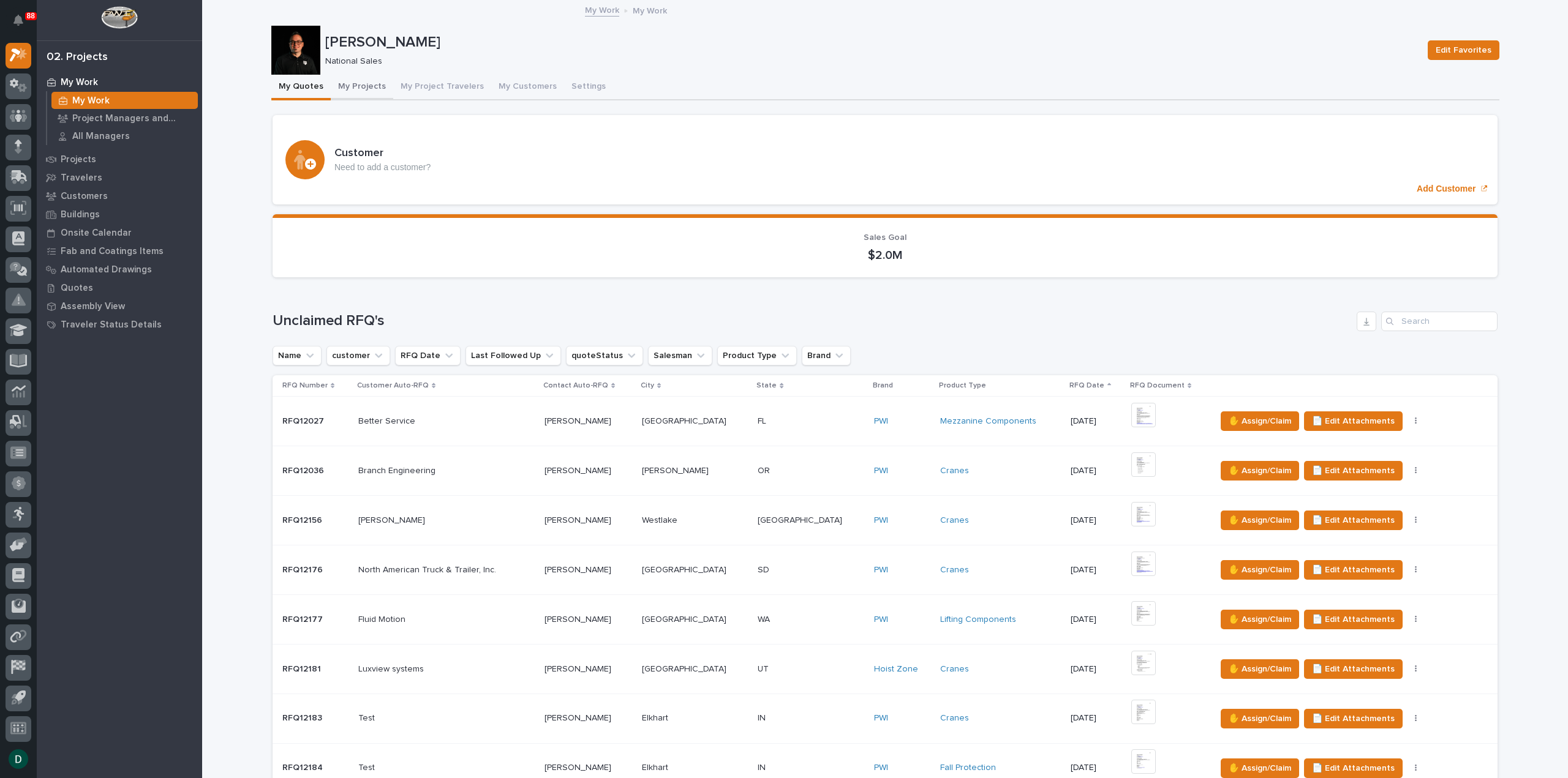
click at [352, 84] on button "My Projects" at bounding box center [361, 87] width 62 height 26
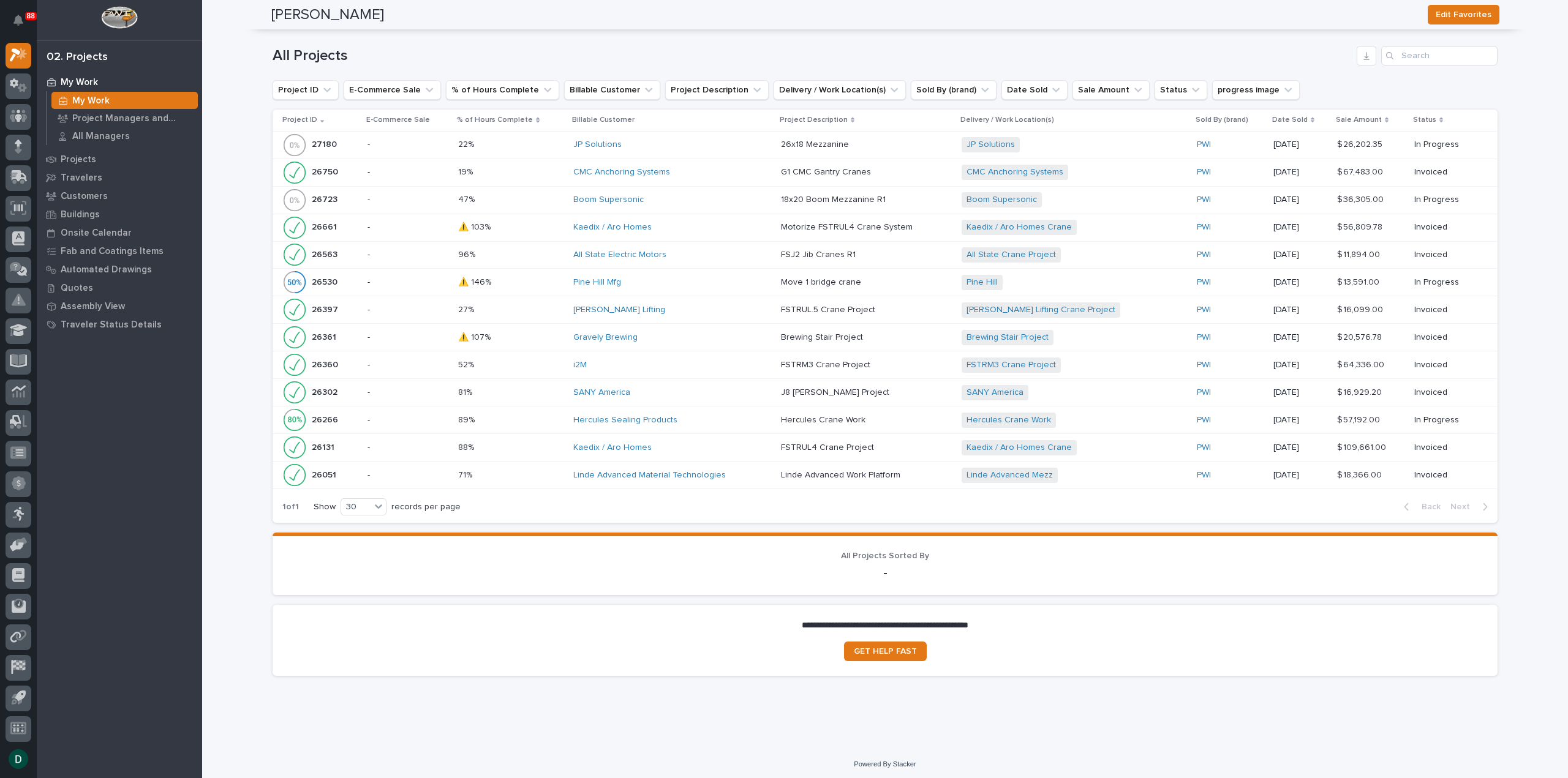
scroll to position [924, 0]
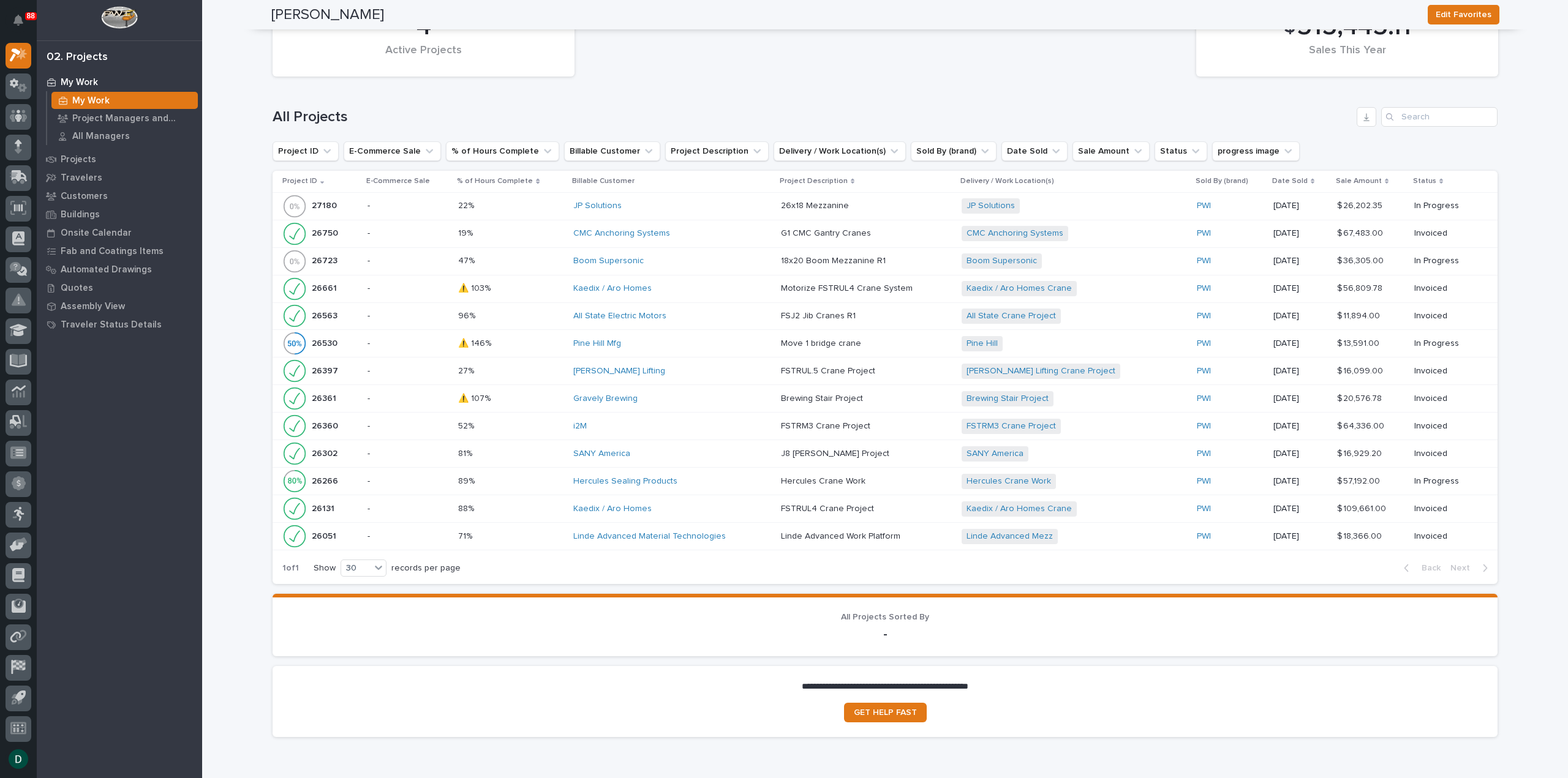
click at [526, 449] on p at bounding box center [511, 454] width 105 height 11
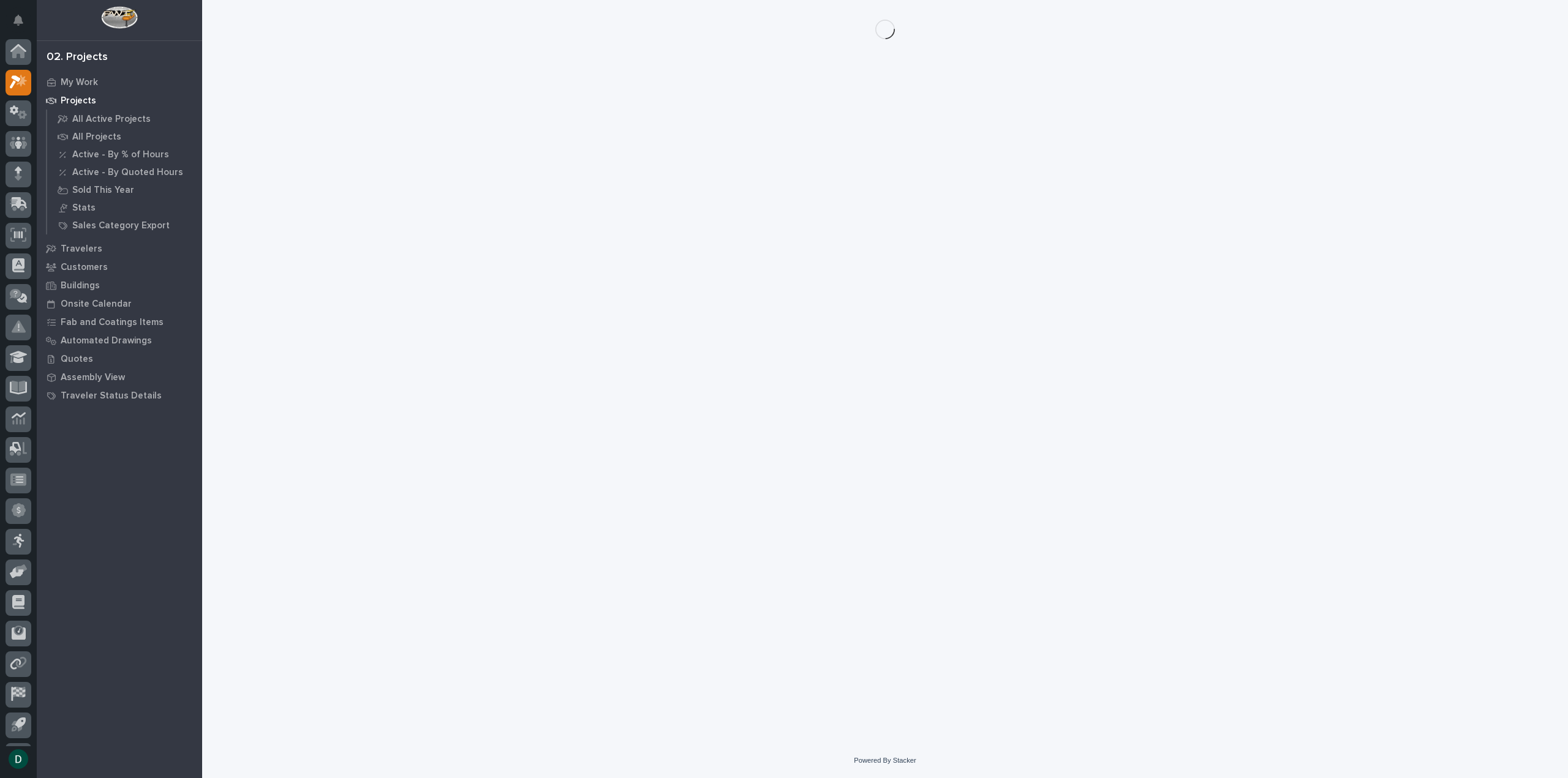
scroll to position [27, 0]
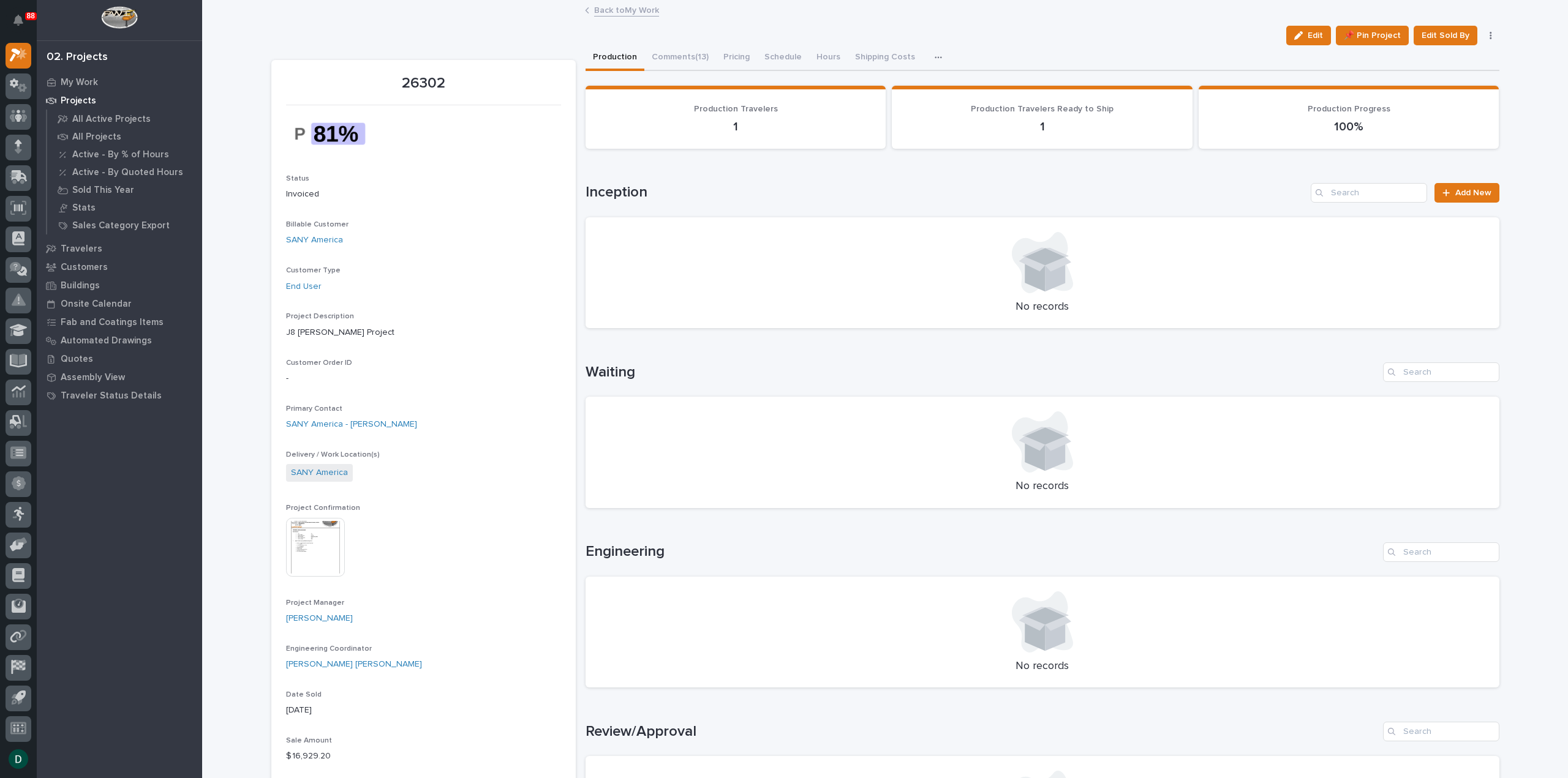
click at [646, 12] on link "Back to My Work" at bounding box center [627, 9] width 65 height 14
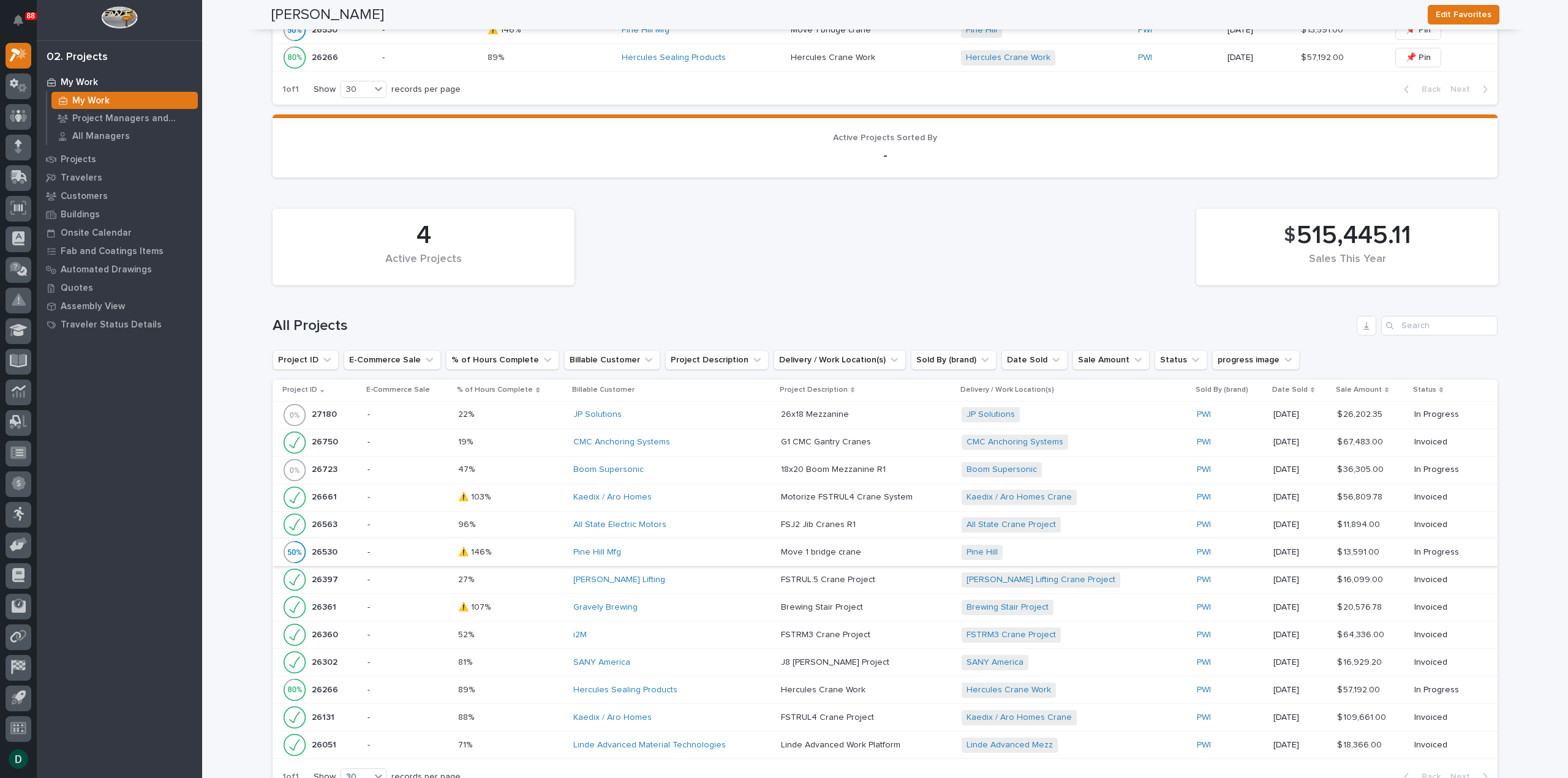
scroll to position [735, 0]
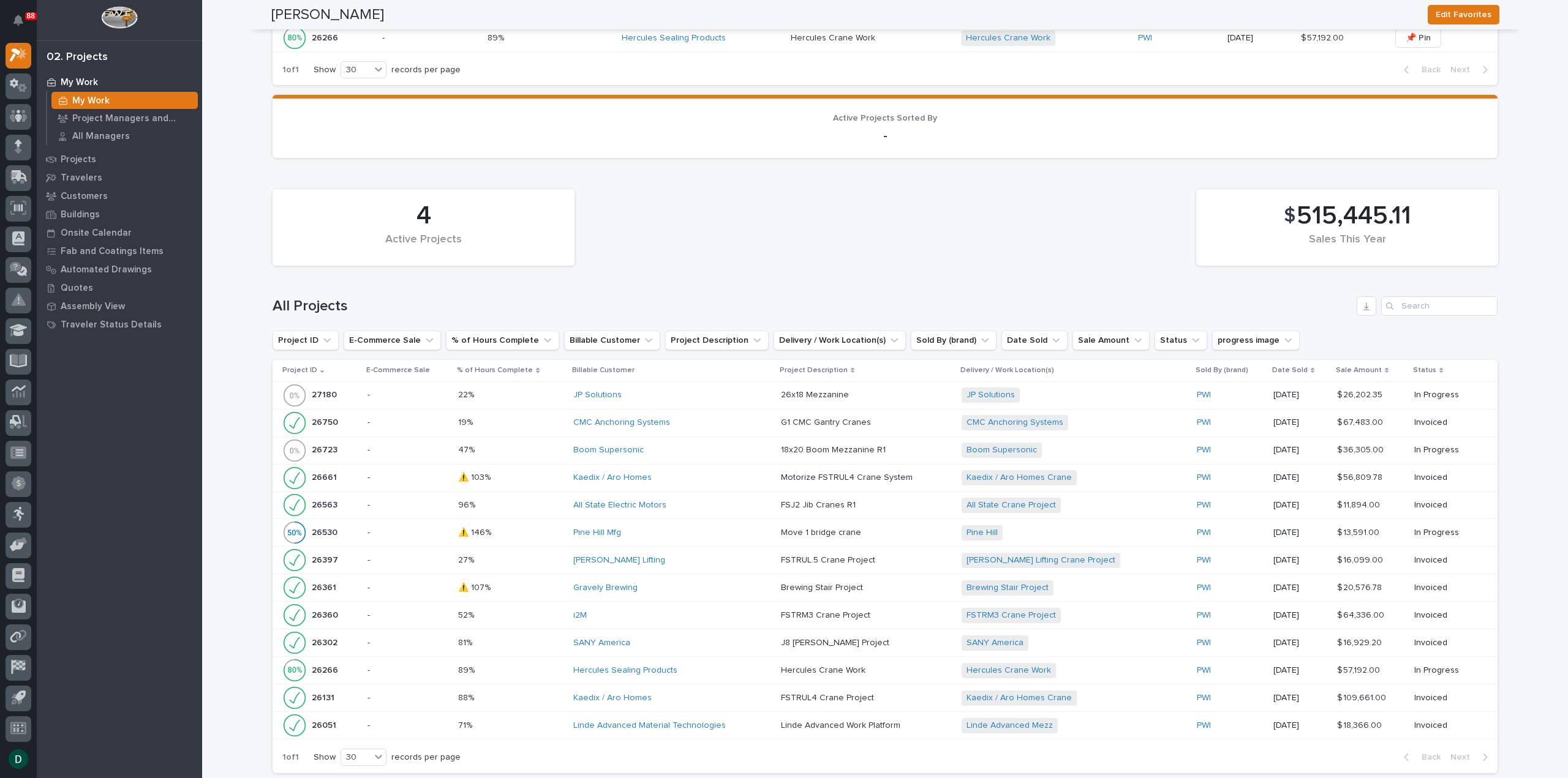
click at [543, 504] on p at bounding box center [511, 505] width 105 height 11
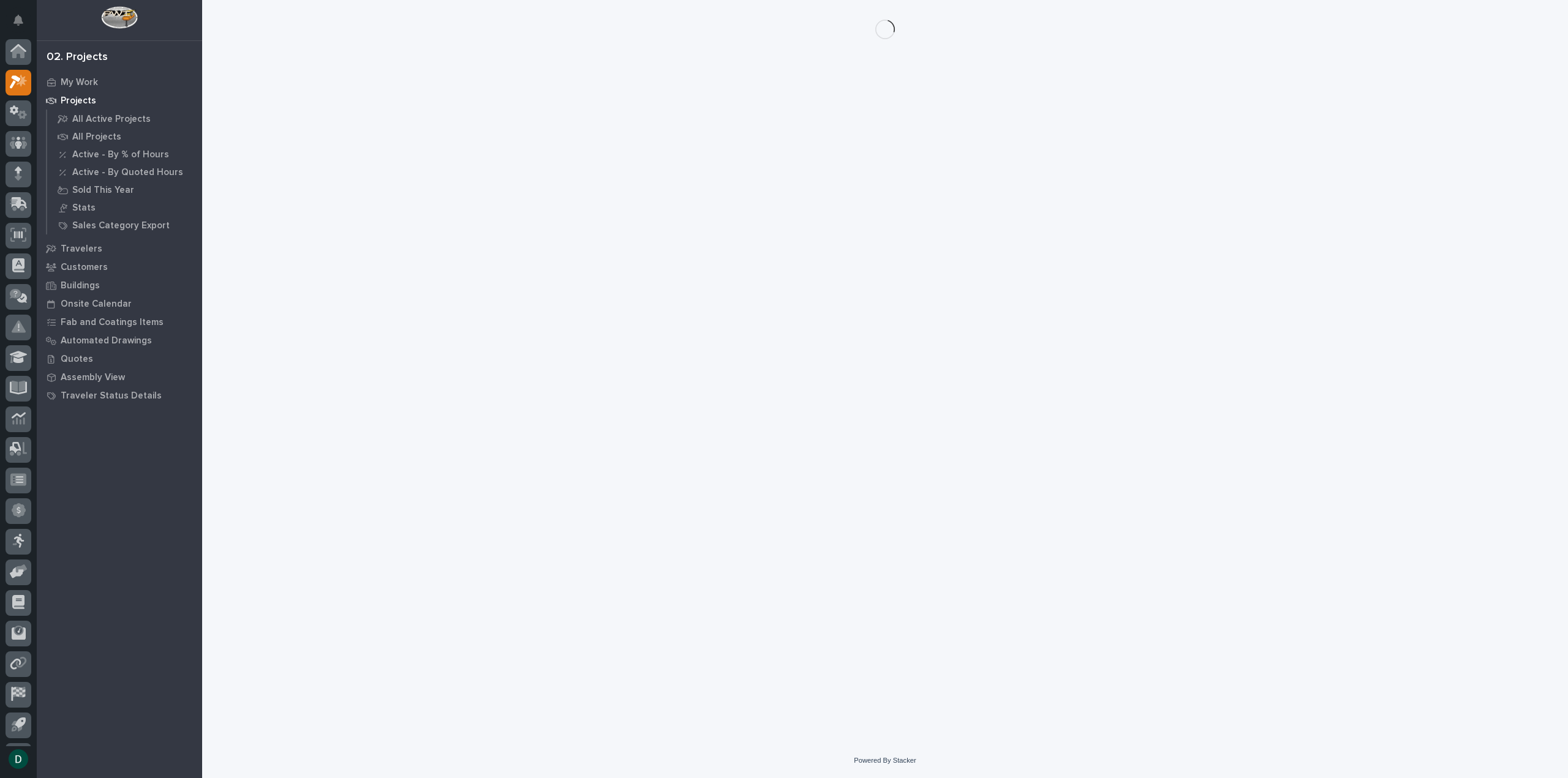
scroll to position [27, 0]
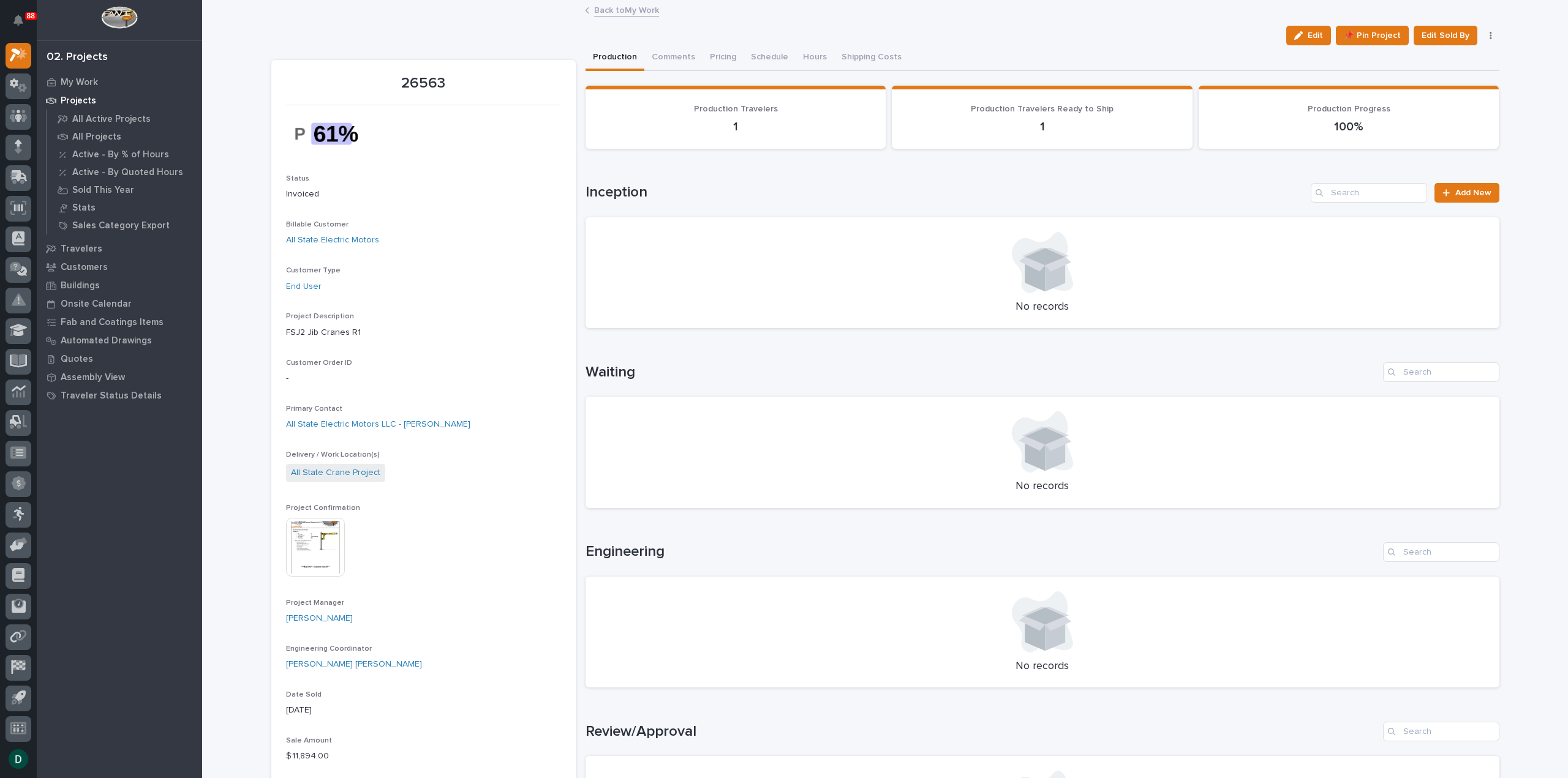
click at [642, 11] on link "Back to My Work" at bounding box center [627, 9] width 65 height 14
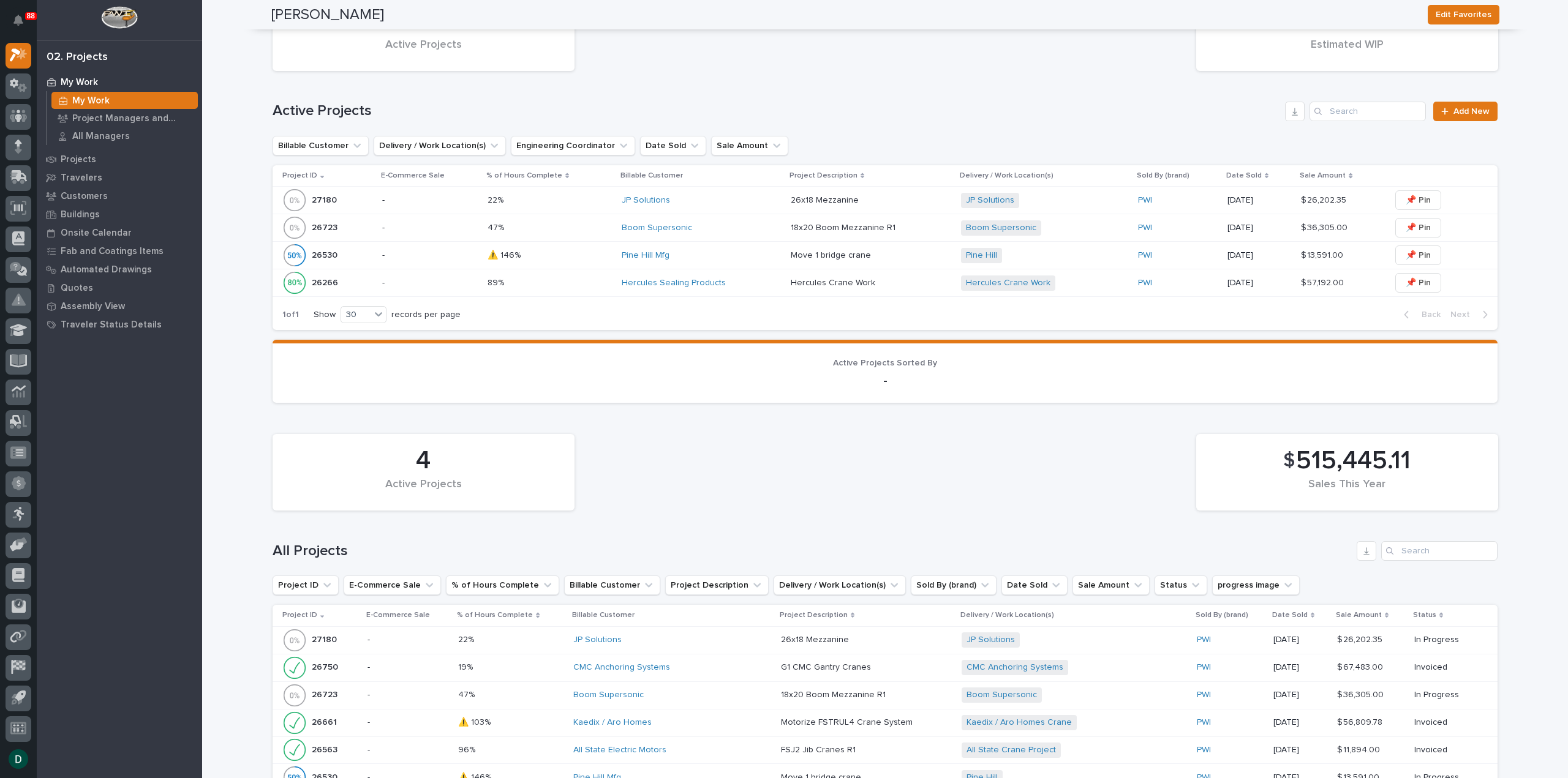
scroll to position [429, 0]
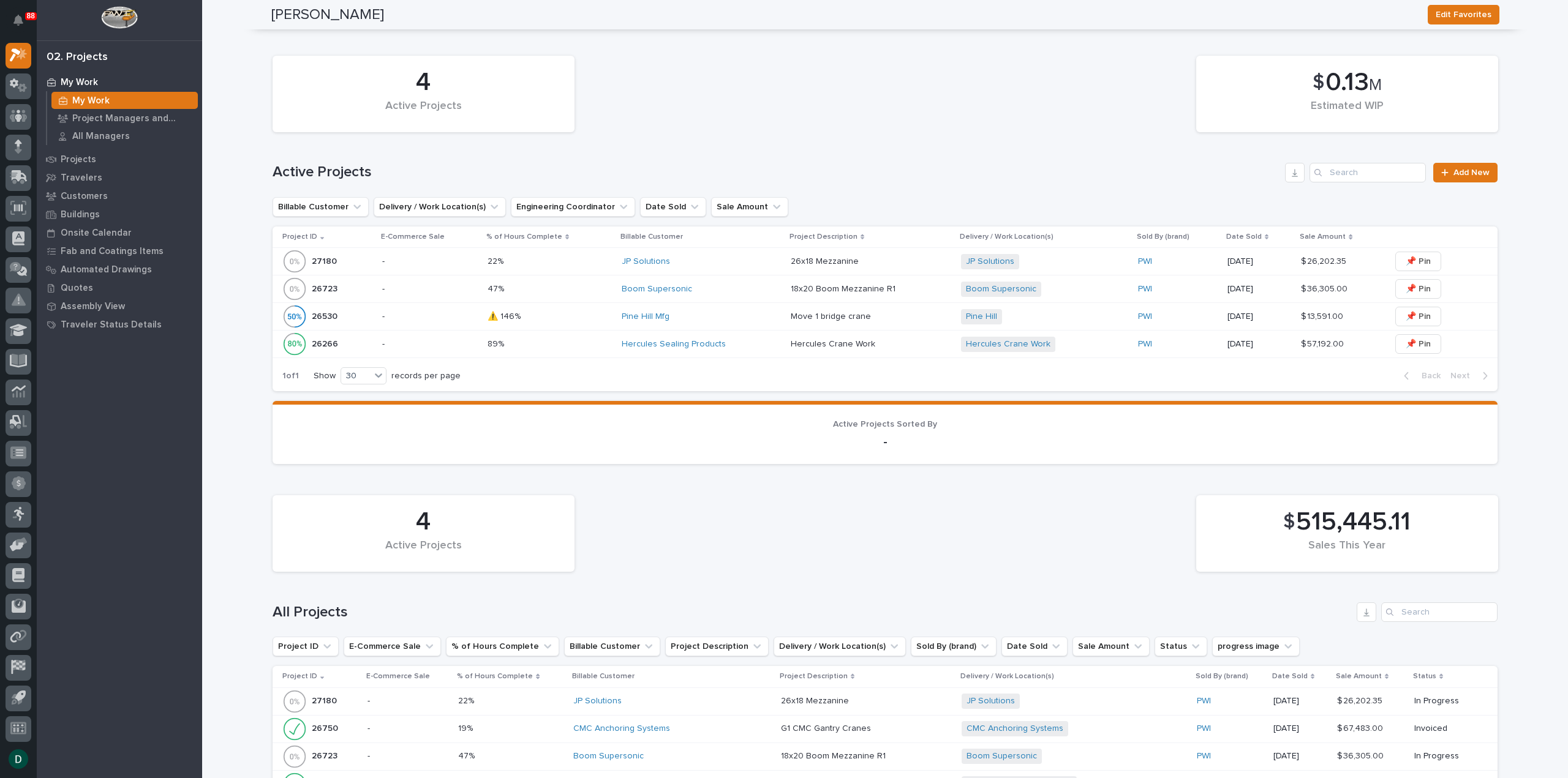
click at [378, 344] on td "-" at bounding box center [430, 344] width 105 height 27
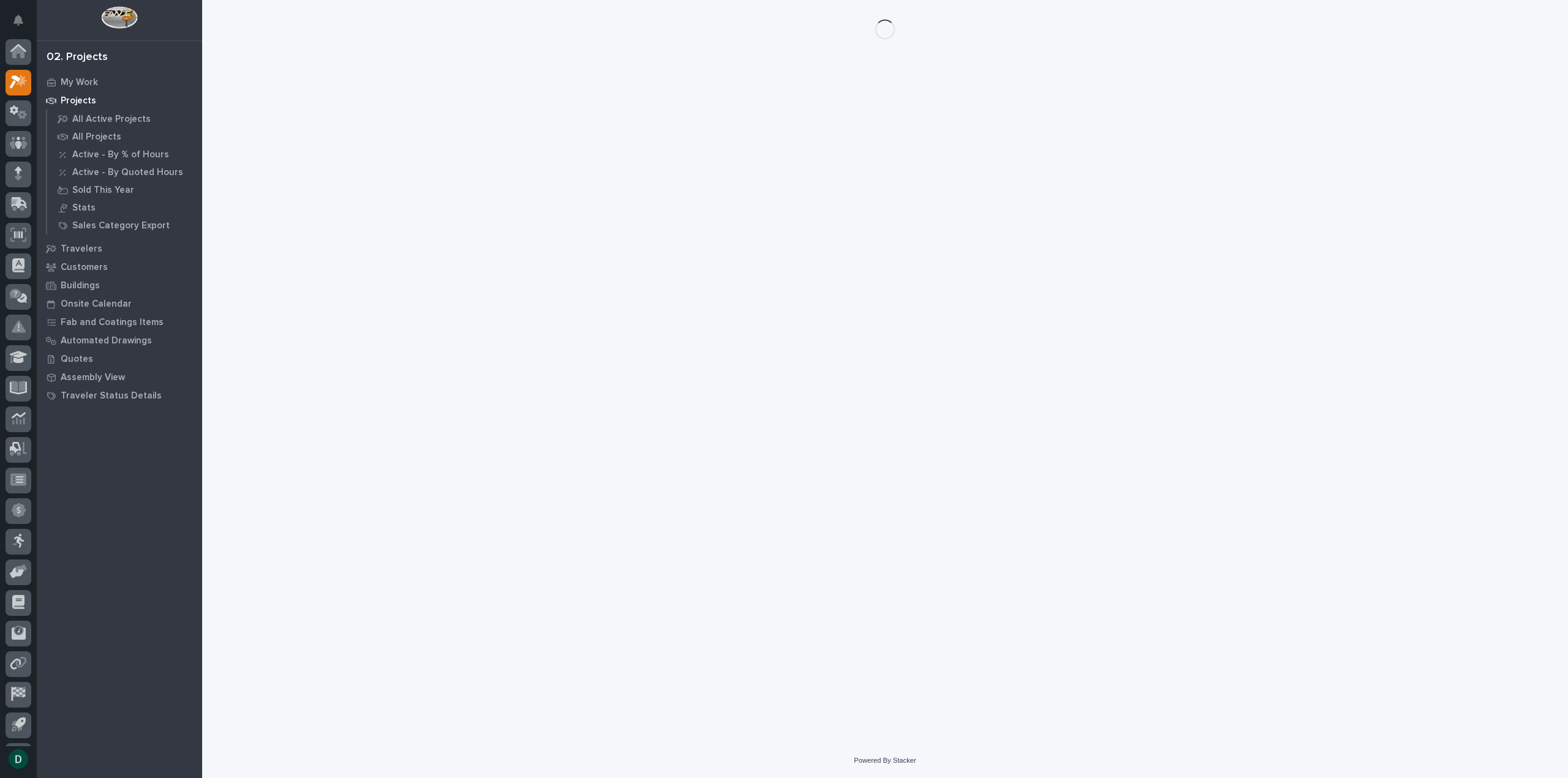
scroll to position [27, 0]
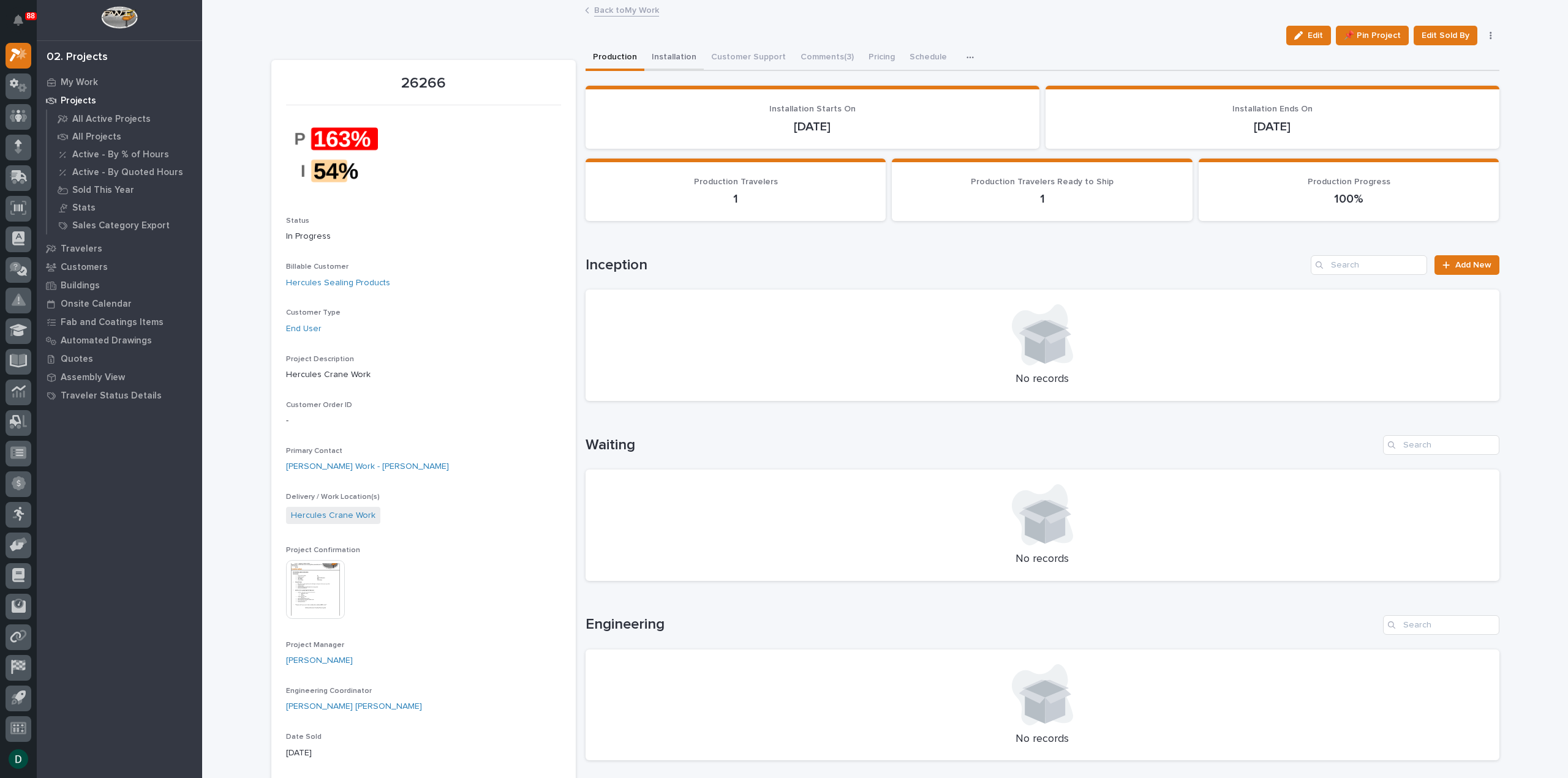
click at [672, 55] on button "Installation" at bounding box center [674, 58] width 60 height 26
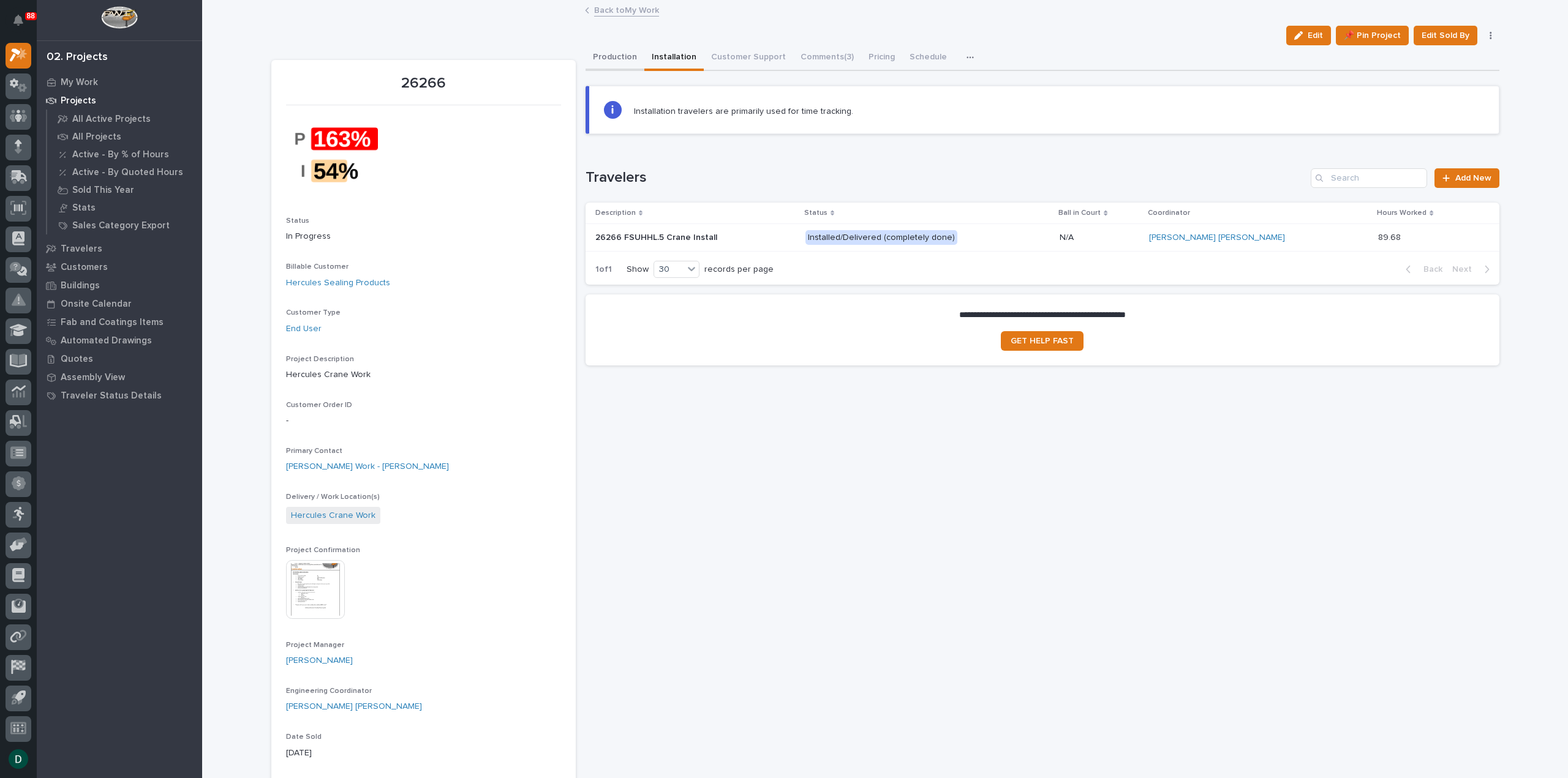
click at [605, 58] on button "Production" at bounding box center [615, 58] width 59 height 26
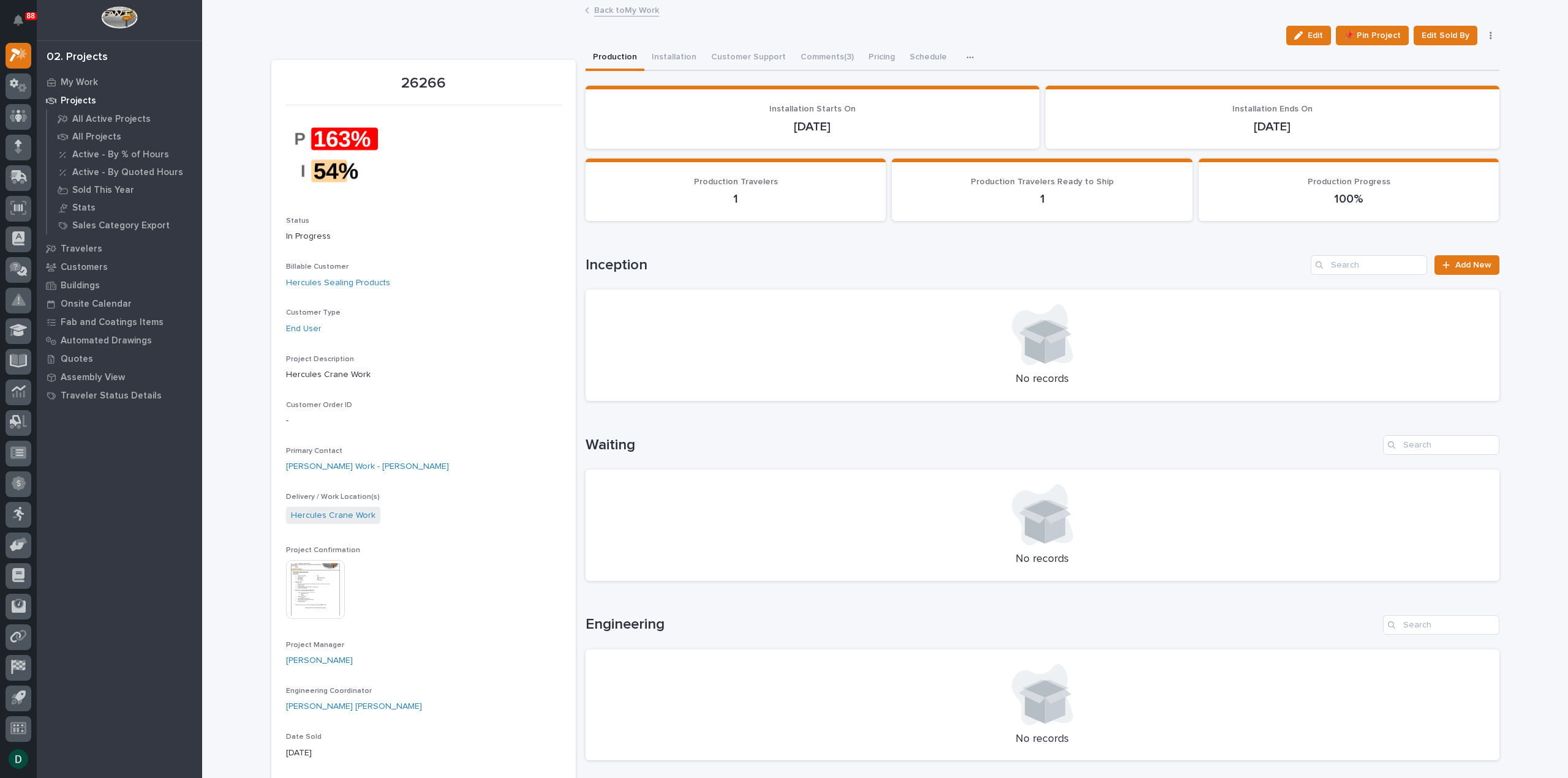
click at [638, 12] on link "Back to My Work" at bounding box center [627, 9] width 65 height 14
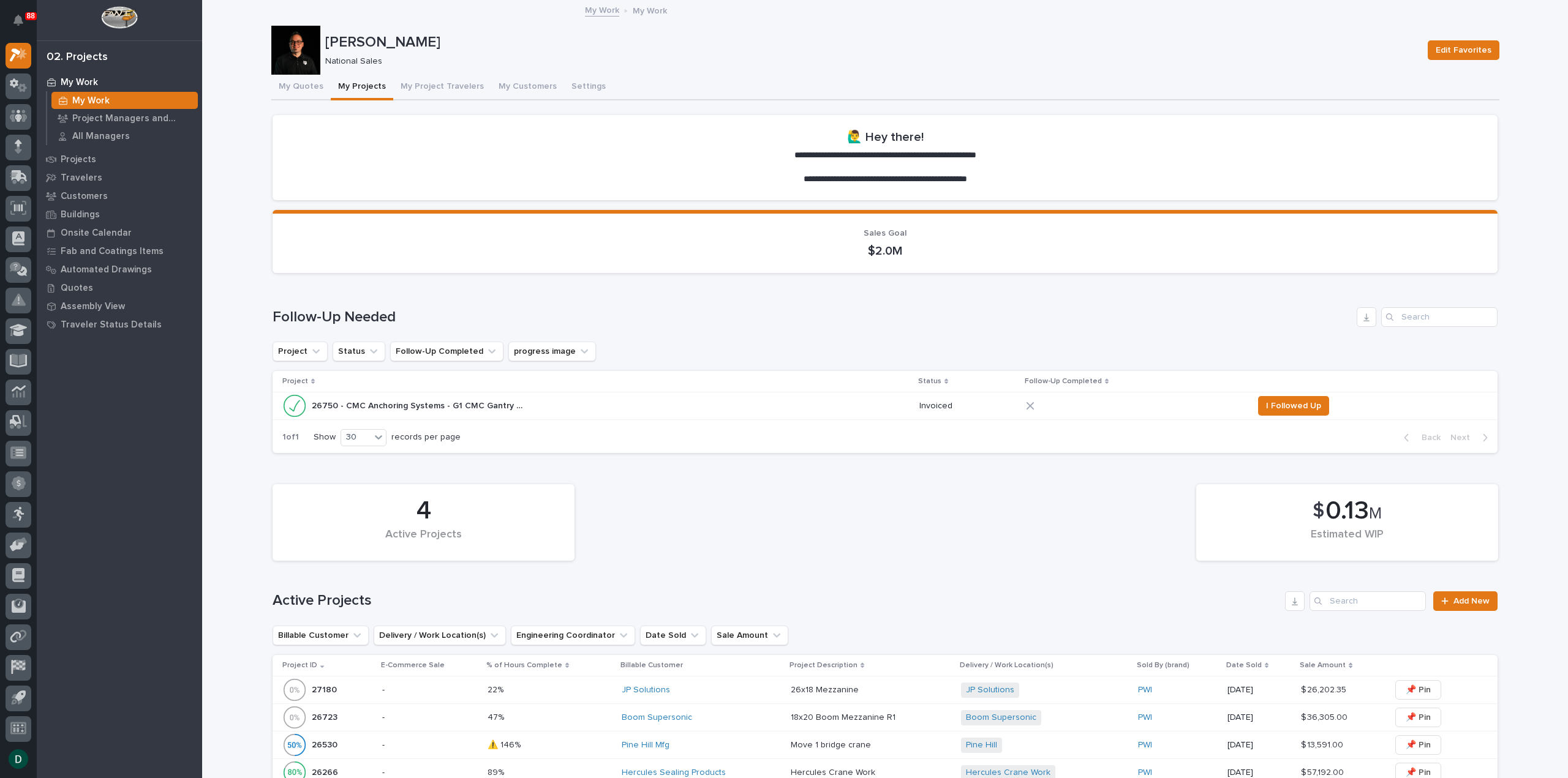
click at [595, 9] on link "My Work" at bounding box center [602, 9] width 34 height 14
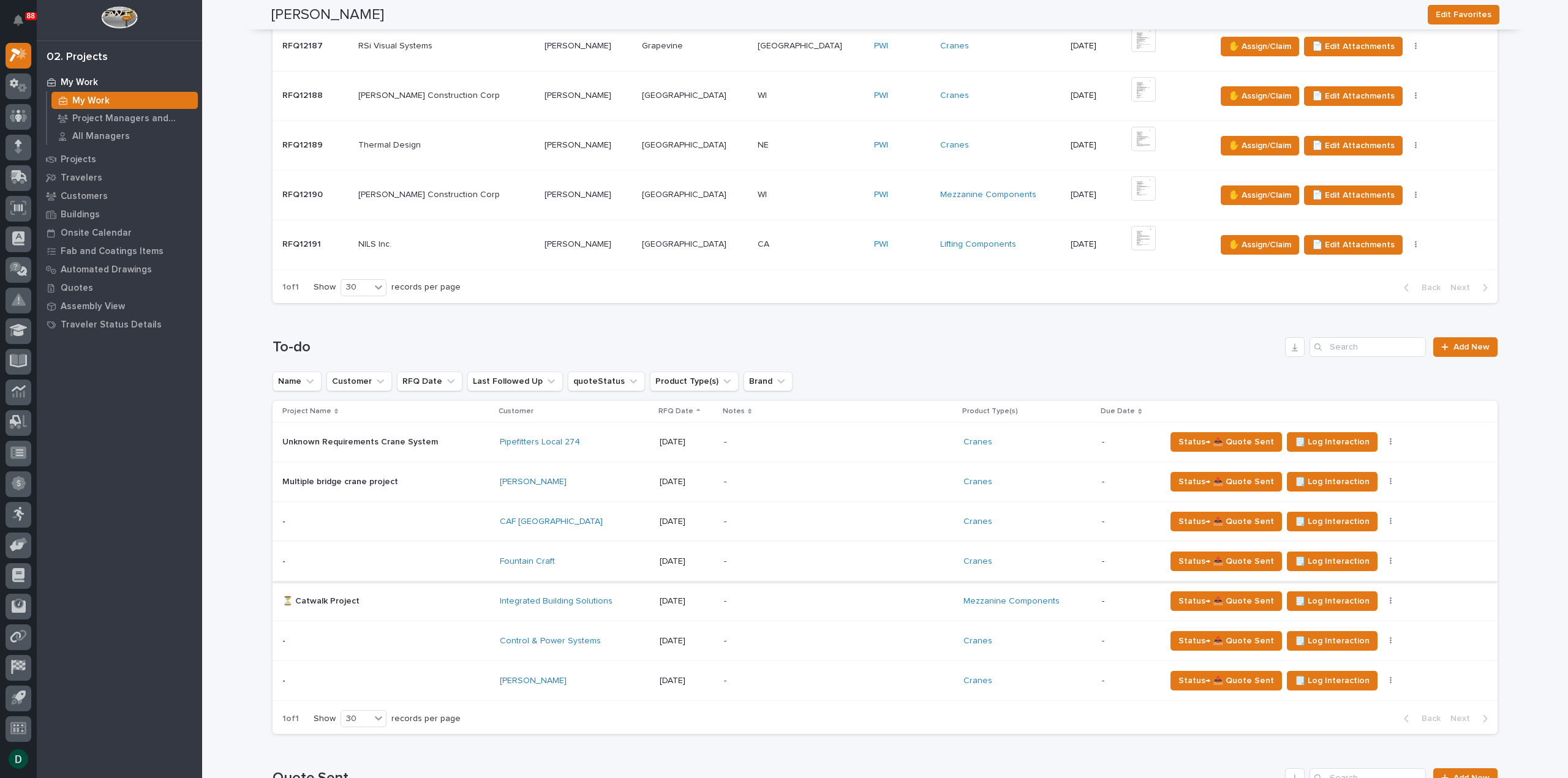
scroll to position [796, 0]
